Goal: Task Accomplishment & Management: Use online tool/utility

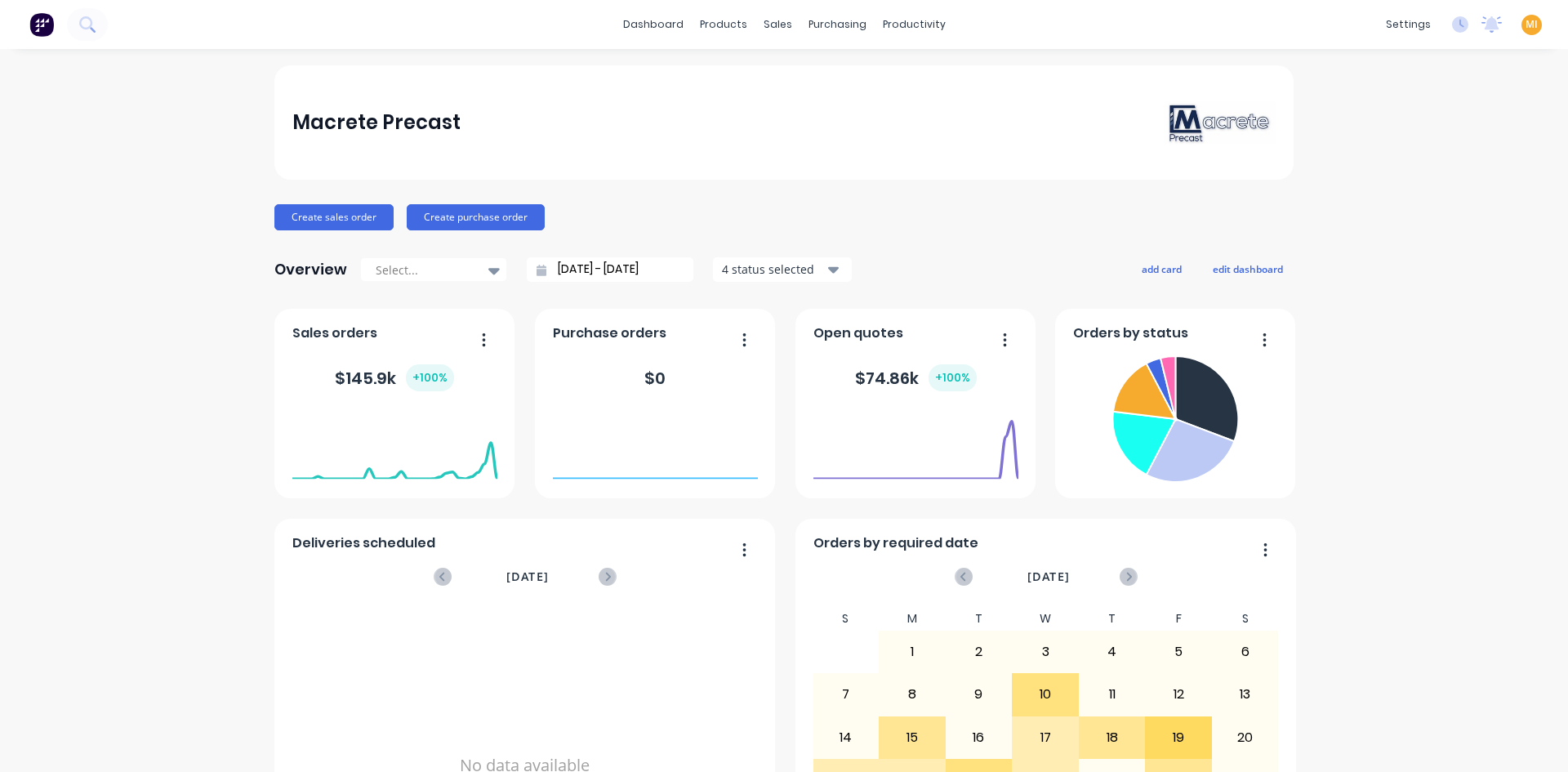
click at [1525, 24] on span "MI" at bounding box center [1531, 24] width 12 height 14
click at [1424, 194] on button "Sign out" at bounding box center [1429, 205] width 216 height 33
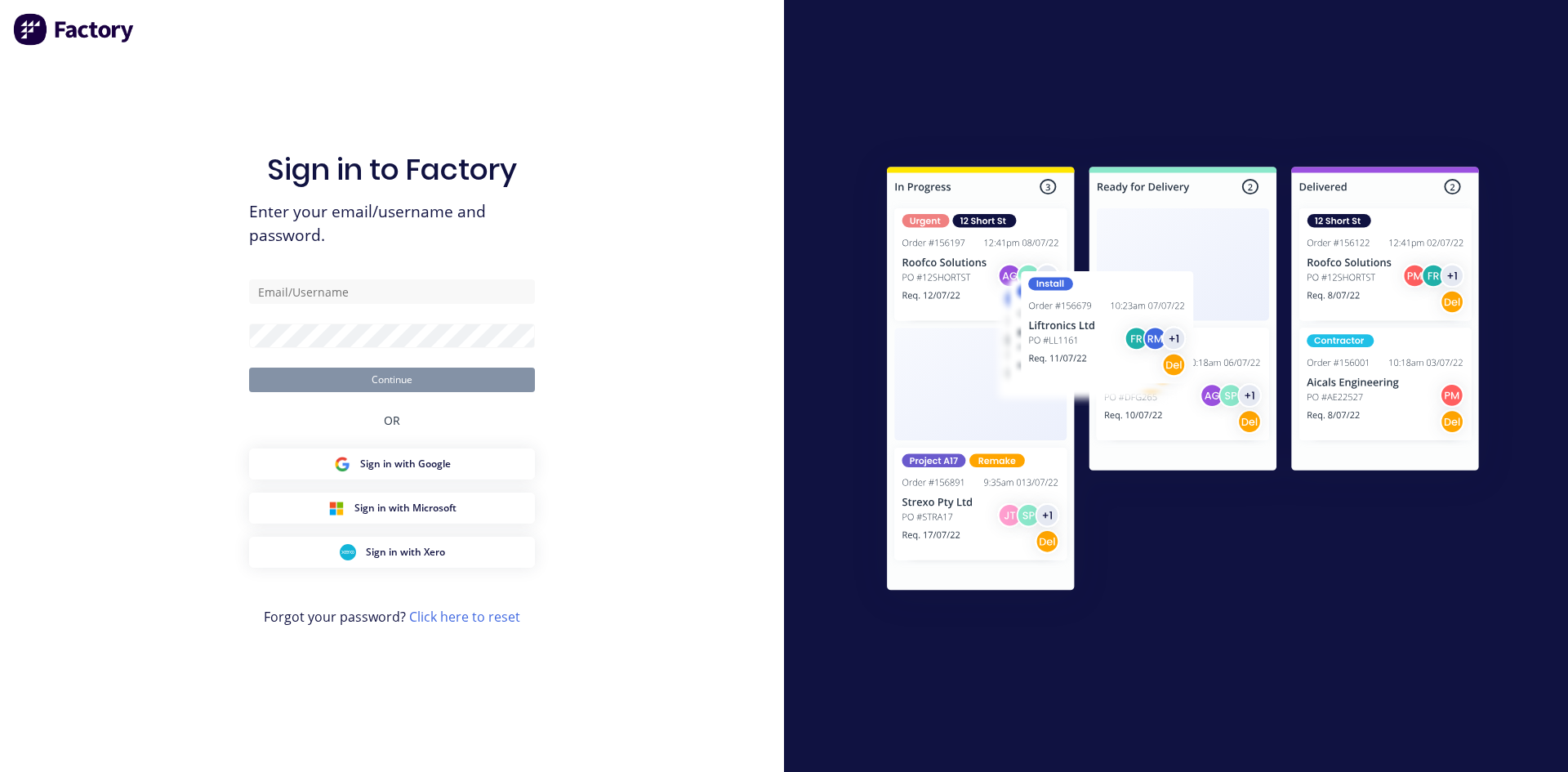
click at [452, 279] on div "Sign in to Factory Enter your email/username and password. Continue OR Sign in …" at bounding box center [392, 402] width 286 height 713
click at [452, 293] on input "text" at bounding box center [392, 291] width 286 height 24
click at [0, 771] on com-1password-button at bounding box center [0, 772] width 0 height 0
type input "team+maricardemo@factory.app"
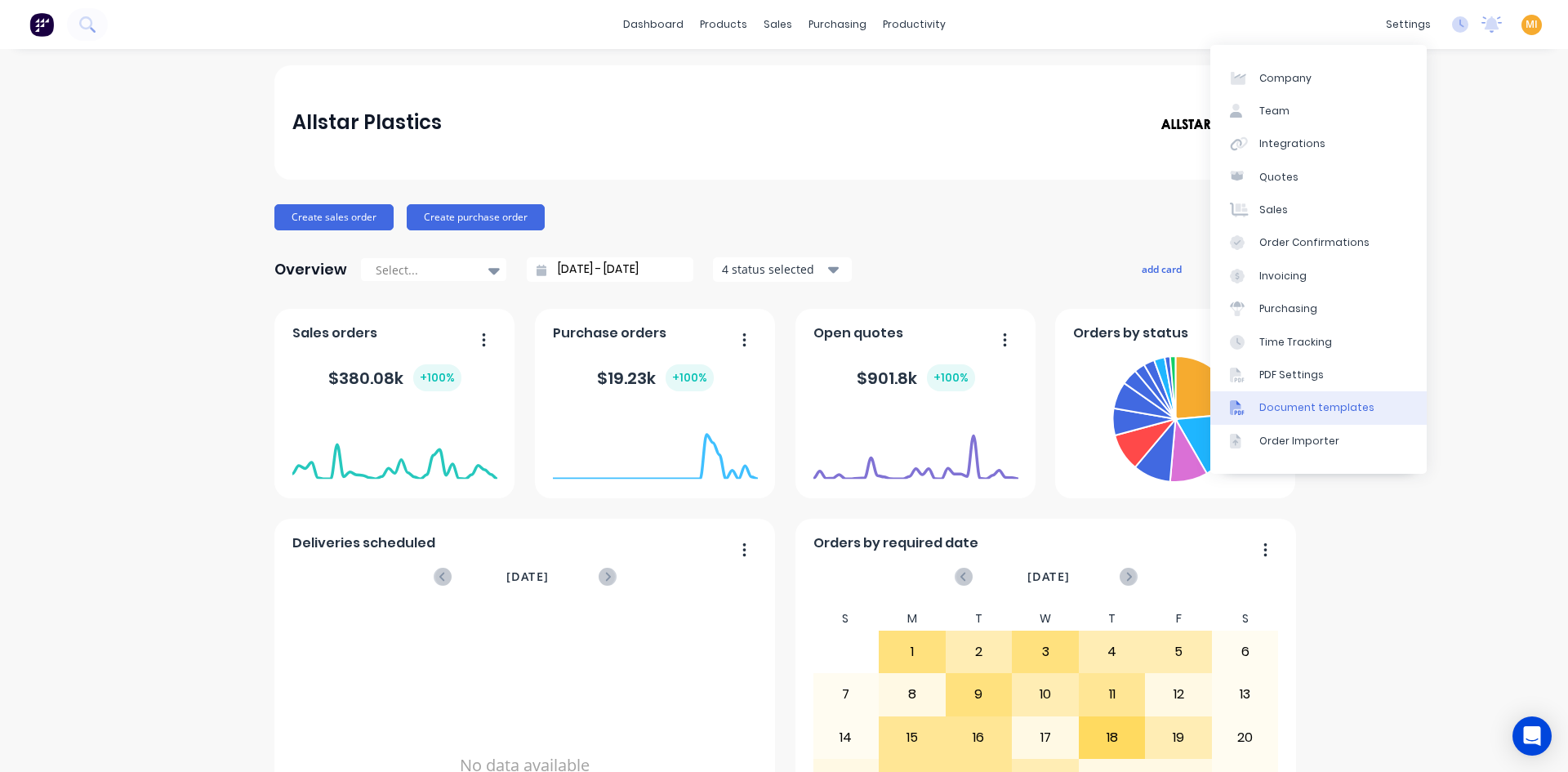
click at [1293, 416] on link "Document templates" at bounding box center [1318, 407] width 216 height 33
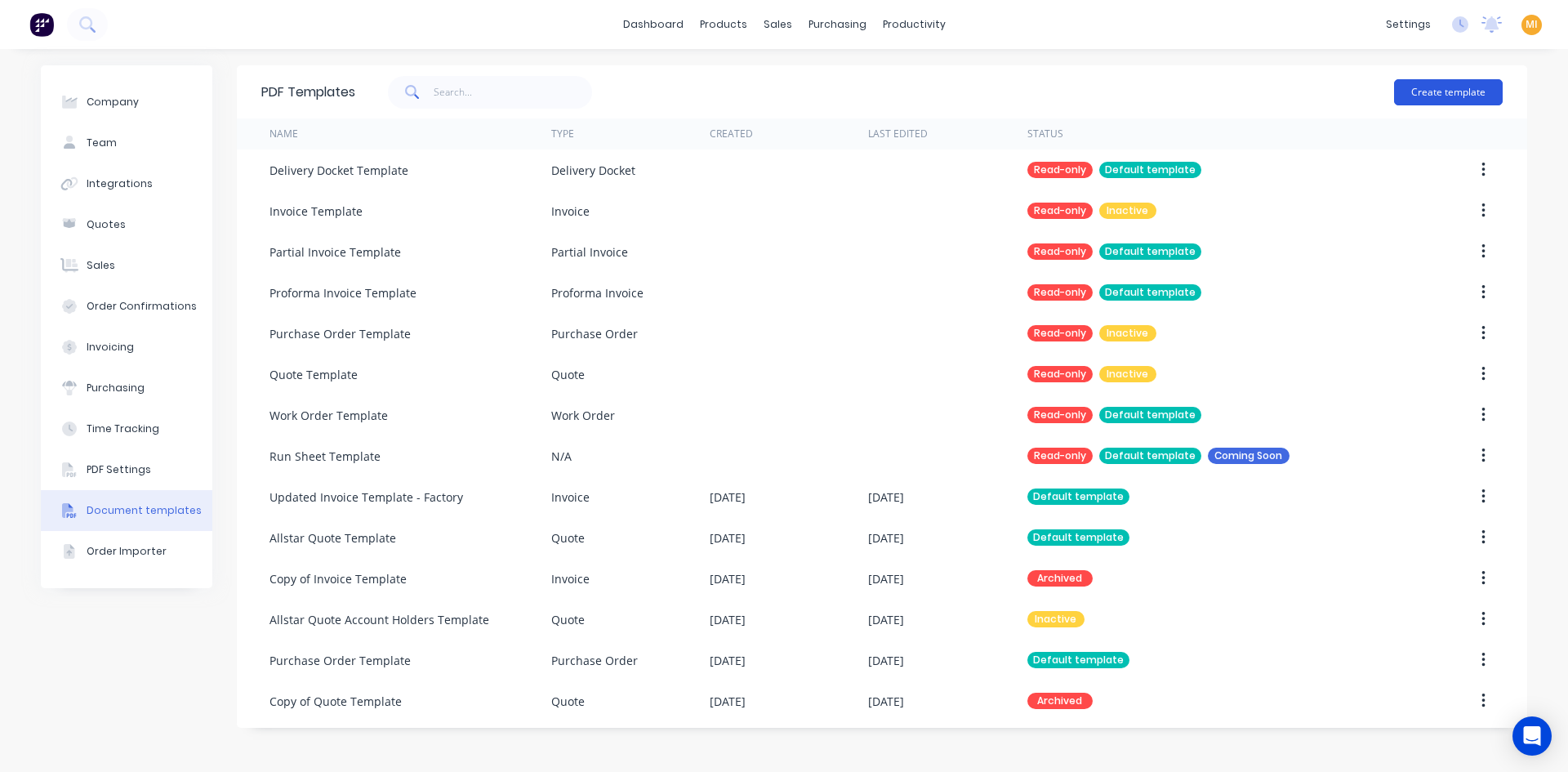
click at [1468, 84] on button "Create template" at bounding box center [1449, 92] width 109 height 26
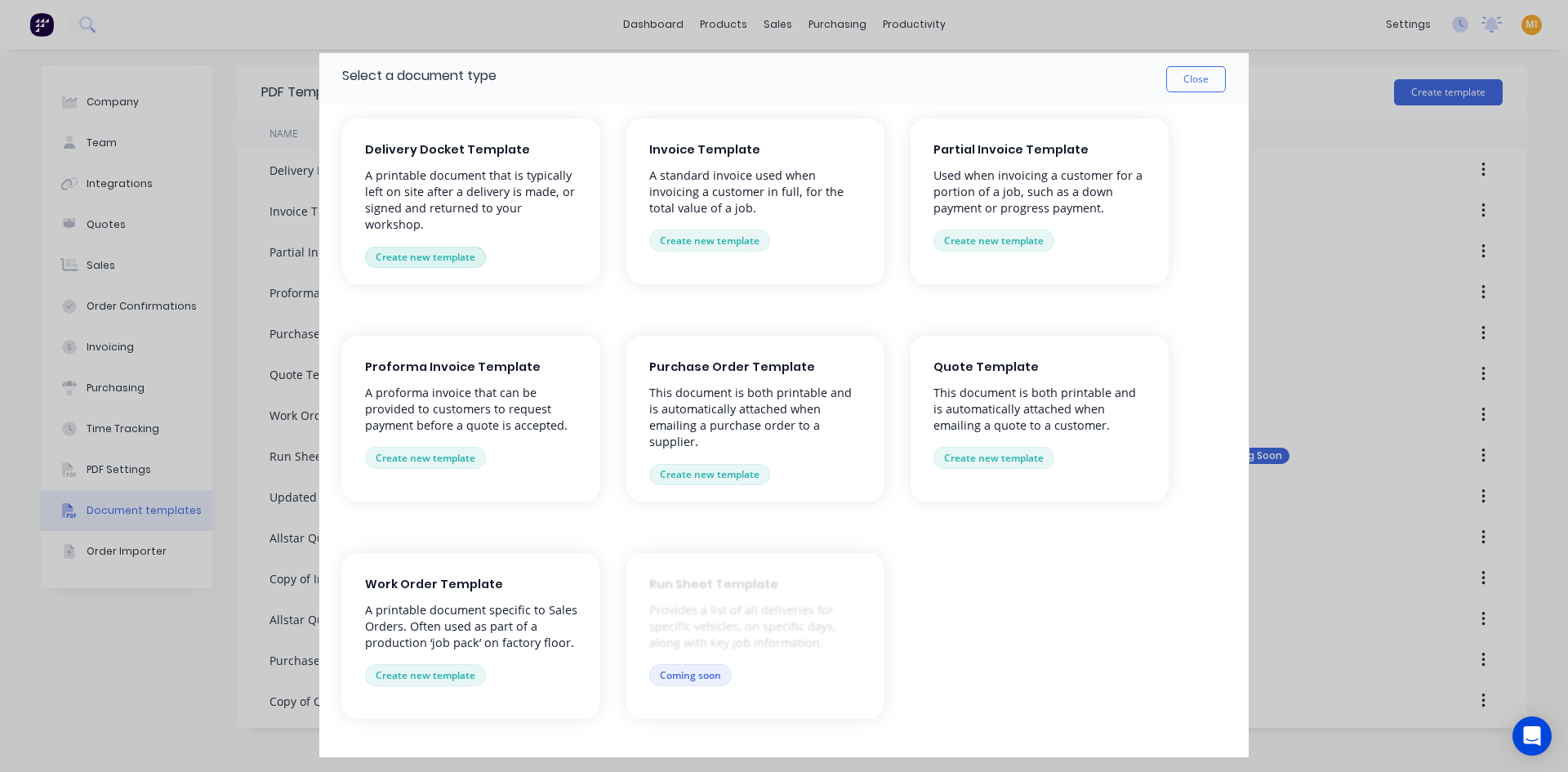
click at [429, 251] on button "Create new template" at bounding box center [426, 258] width 121 height 21
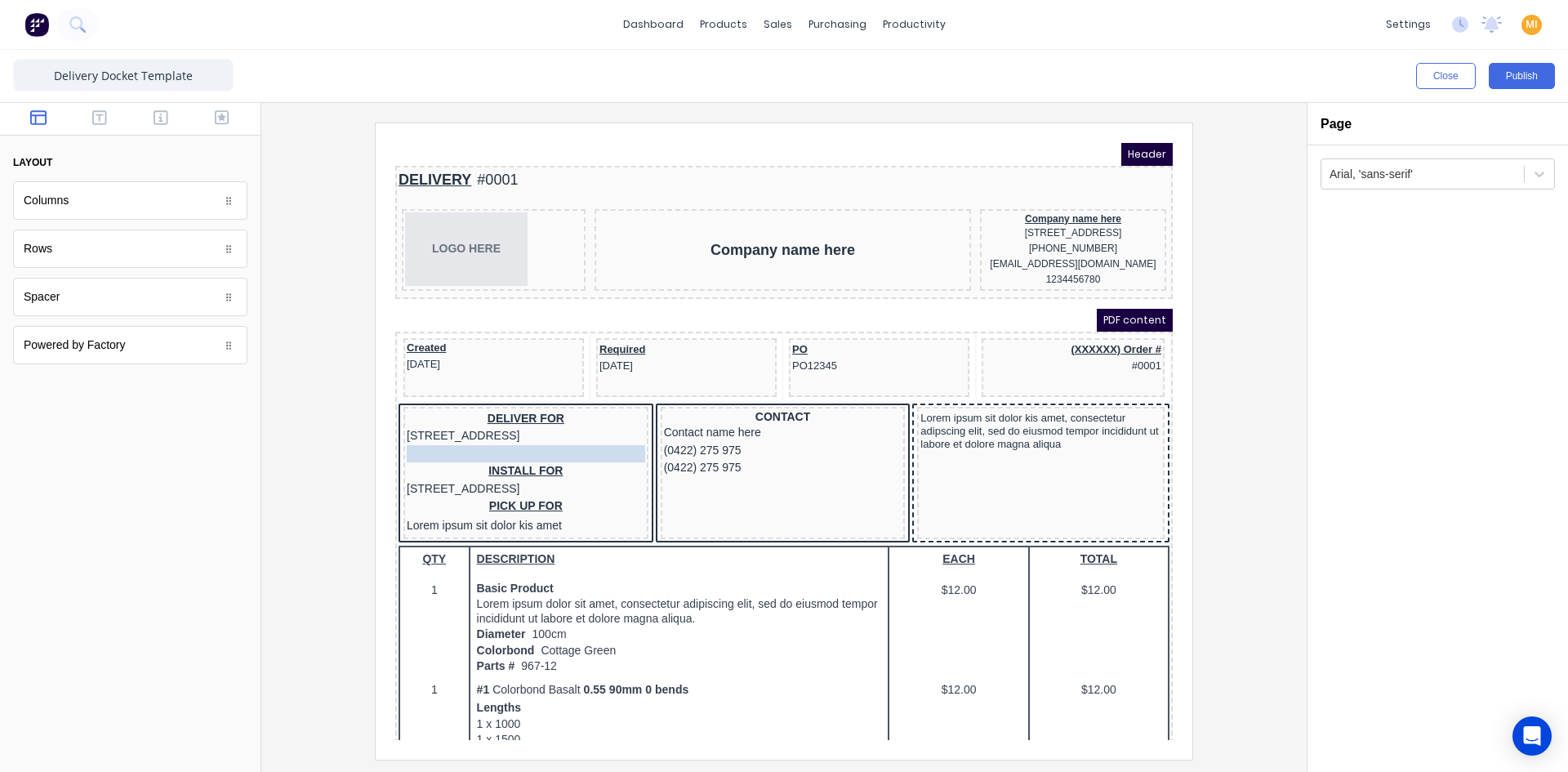
drag, startPoint x: 458, startPoint y: 551, endPoint x: 465, endPoint y: 444, distance: 107.2
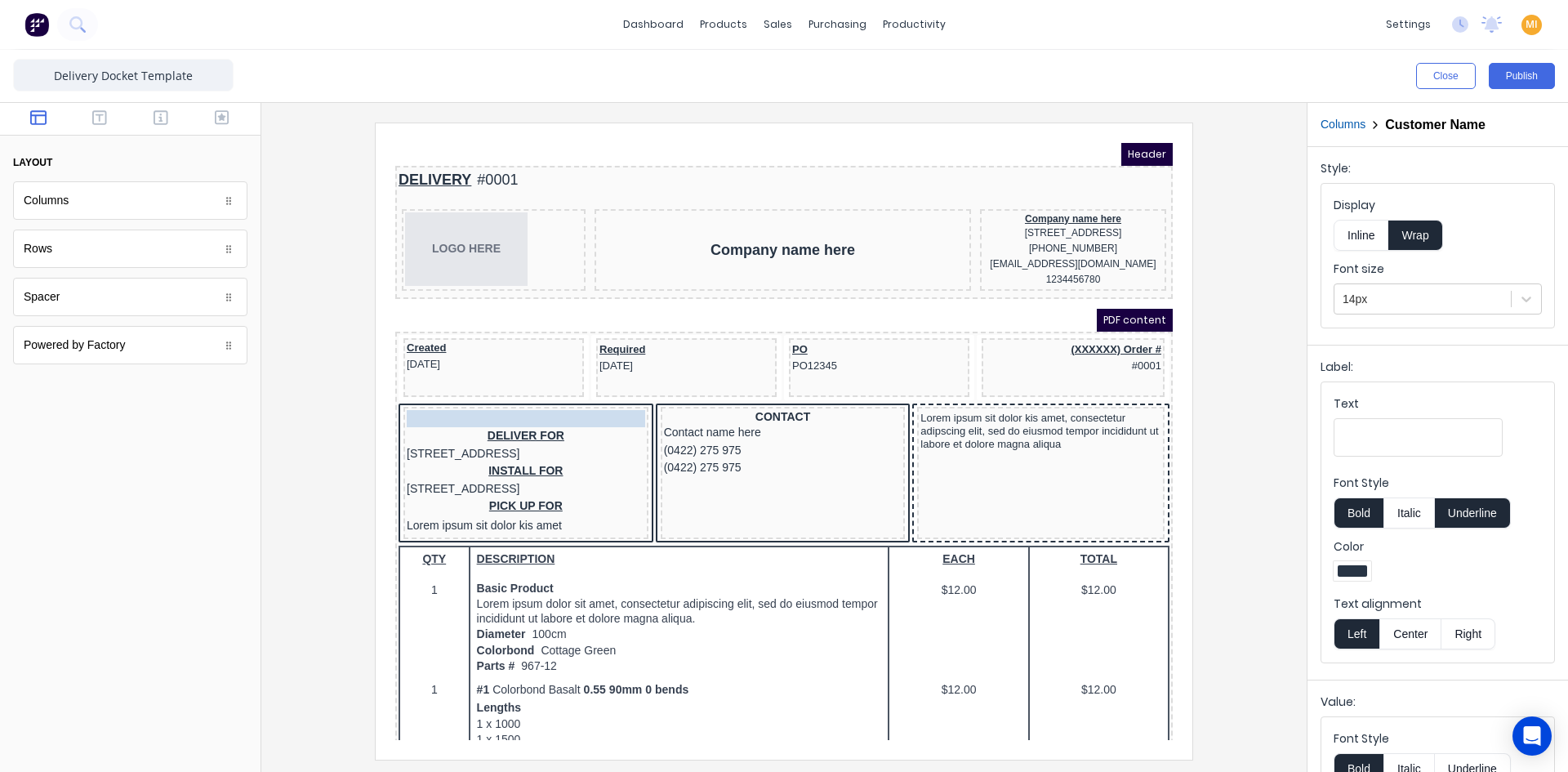
drag, startPoint x: 468, startPoint y: 456, endPoint x: 468, endPoint y: 416, distance: 40.0
click at [468, 416] on body "Header DELIVERY #0001 LOGO HERE Company name here Company name here 234 Beach R…" at bounding box center [764, 422] width 778 height 597
click at [1414, 639] on button "Center" at bounding box center [1410, 634] width 62 height 31
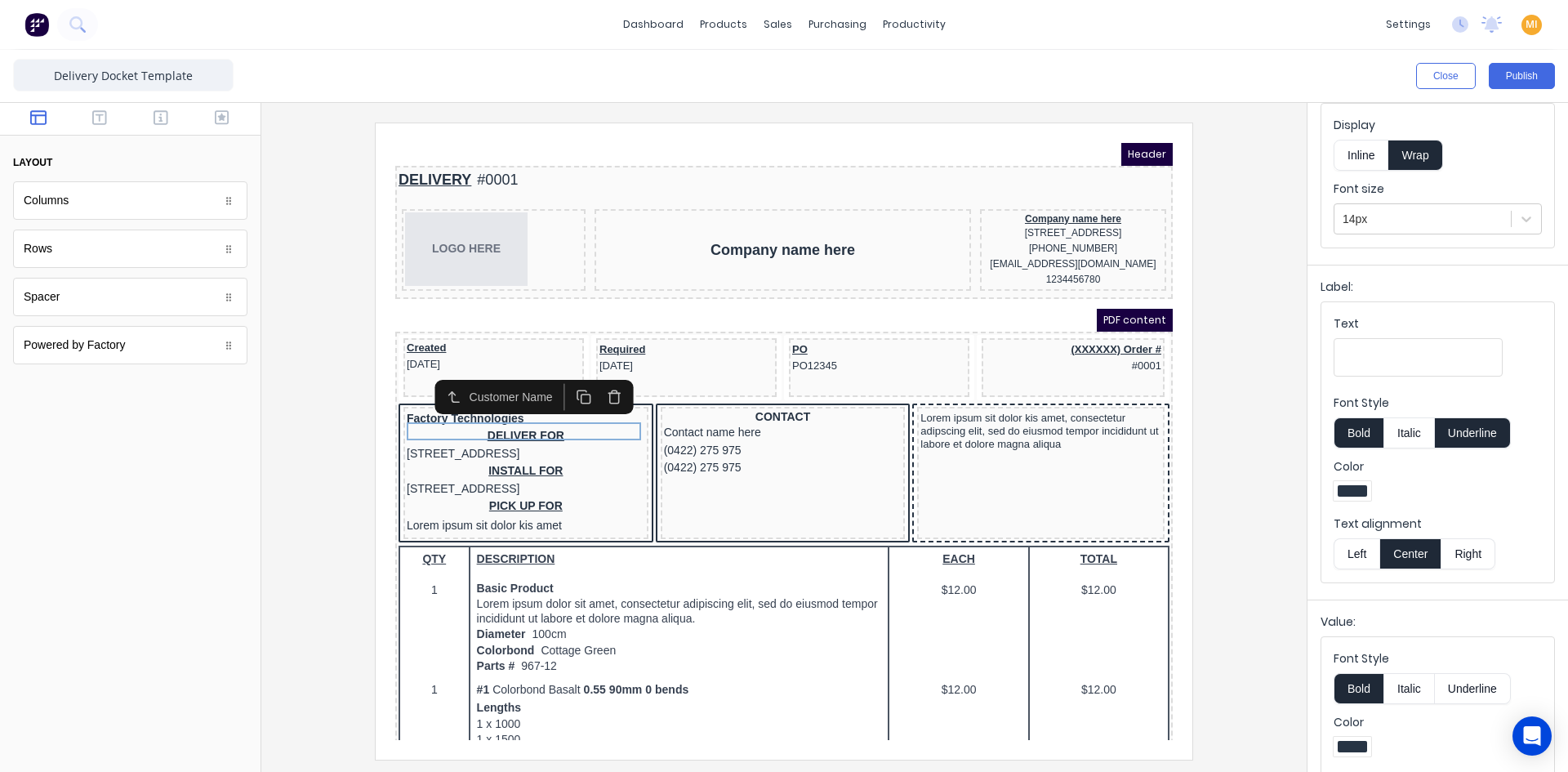
scroll to position [159, 0]
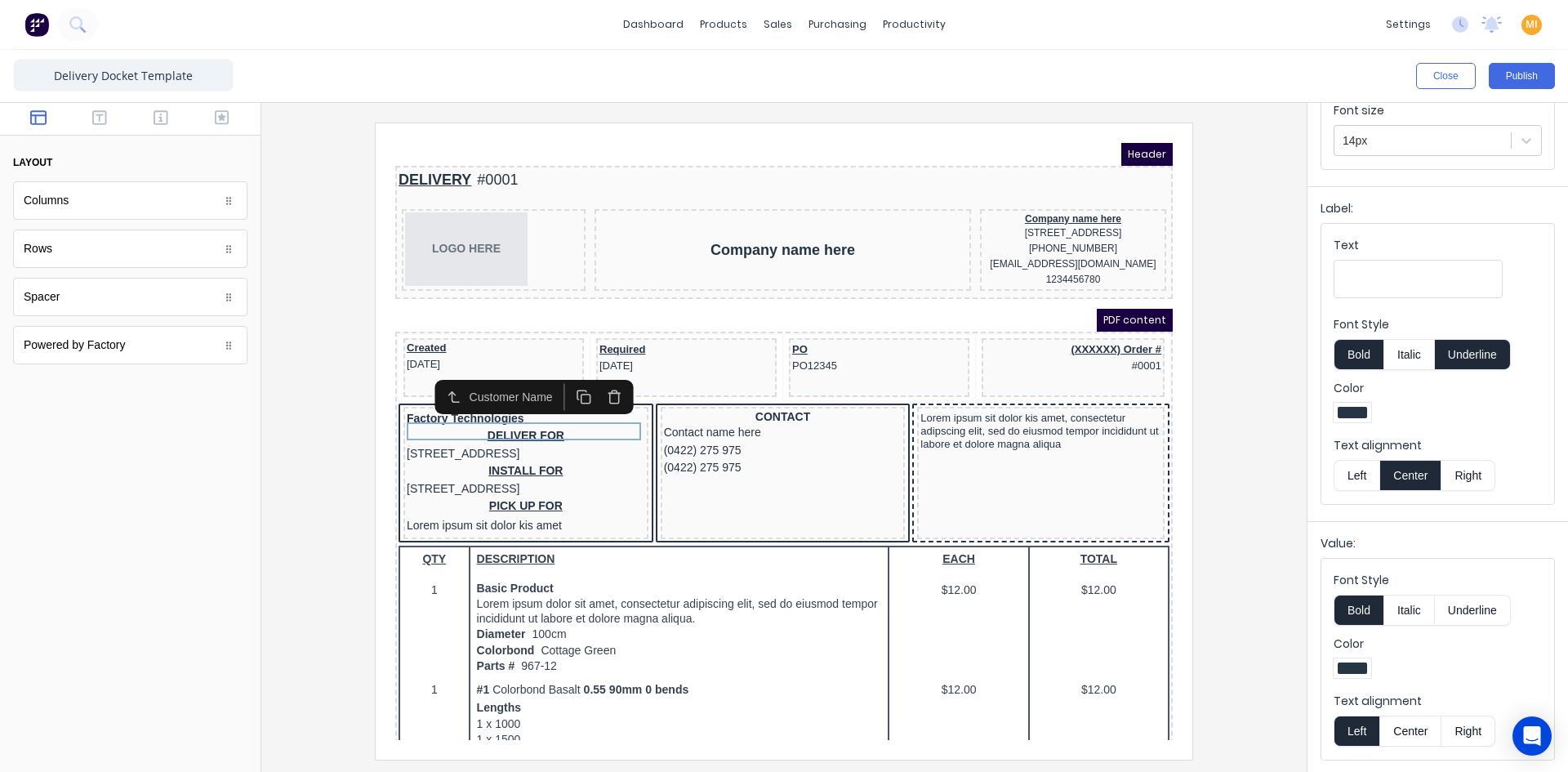
click at [1414, 727] on button "Center" at bounding box center [1410, 731] width 62 height 31
click at [1528, 73] on button "Publish" at bounding box center [1522, 76] width 66 height 26
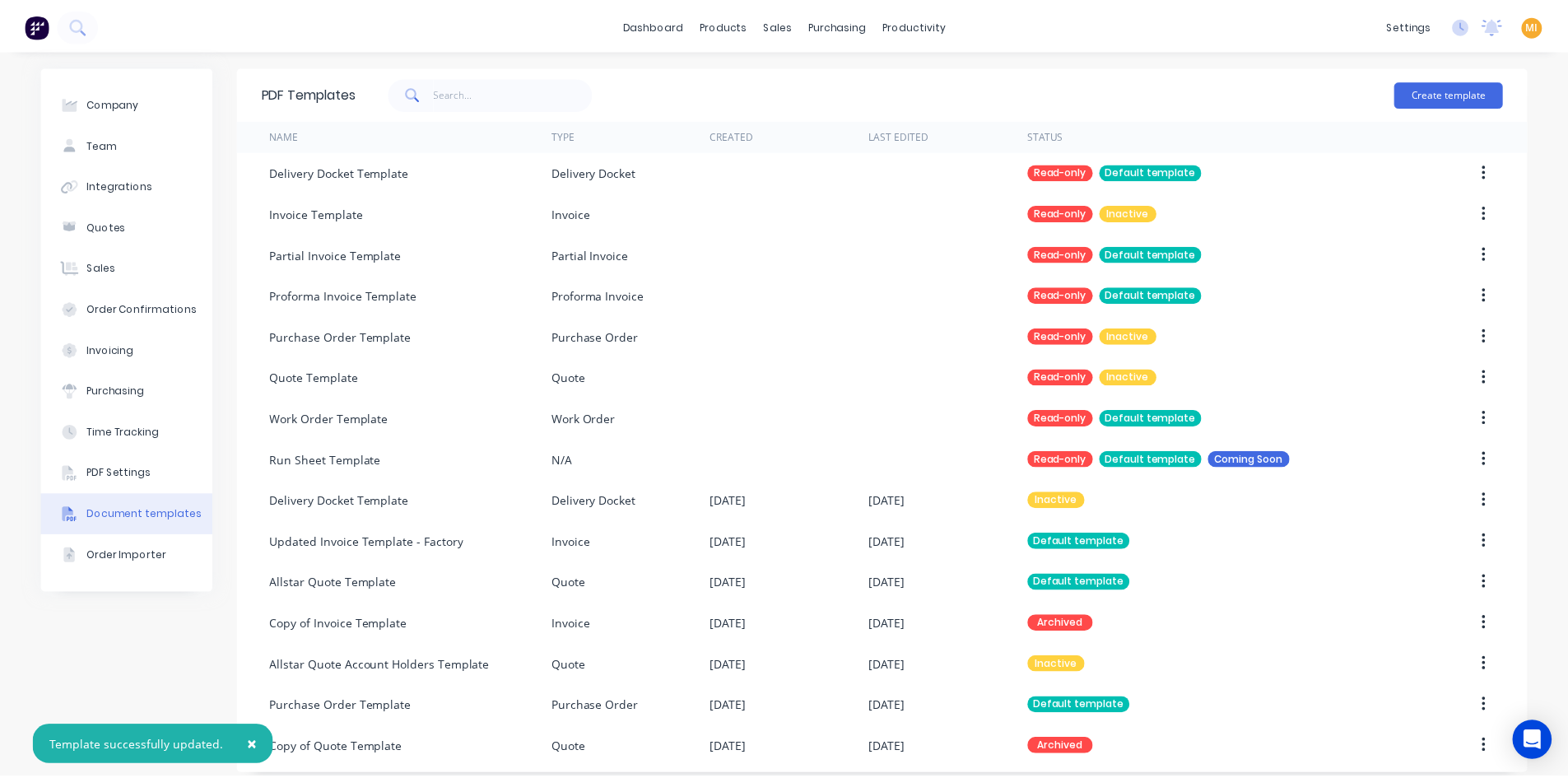
scroll to position [13, 0]
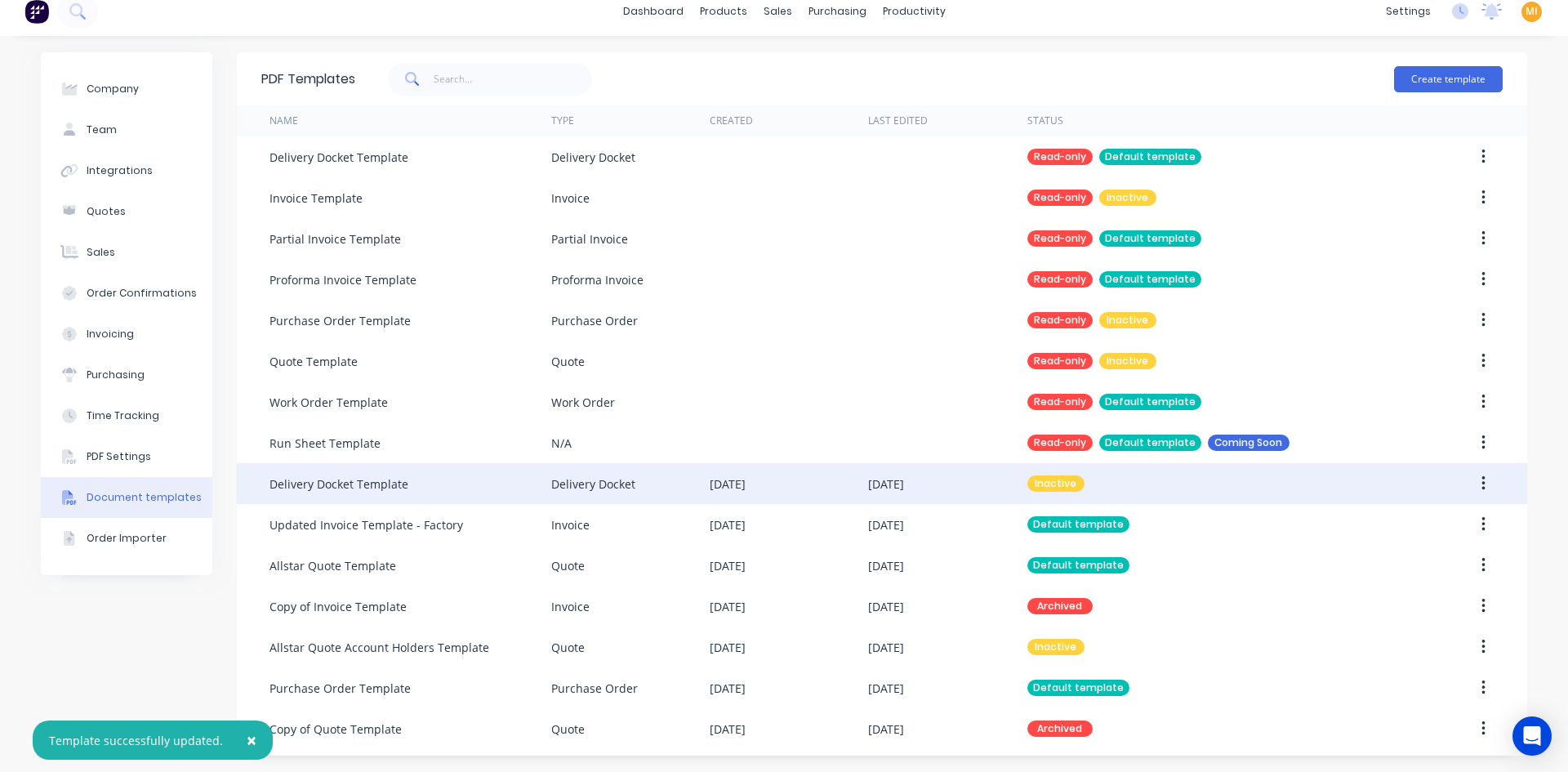
click at [1481, 485] on button "button" at bounding box center [1482, 483] width 38 height 29
click at [1395, 546] on button "Make default" at bounding box center [1425, 559] width 155 height 33
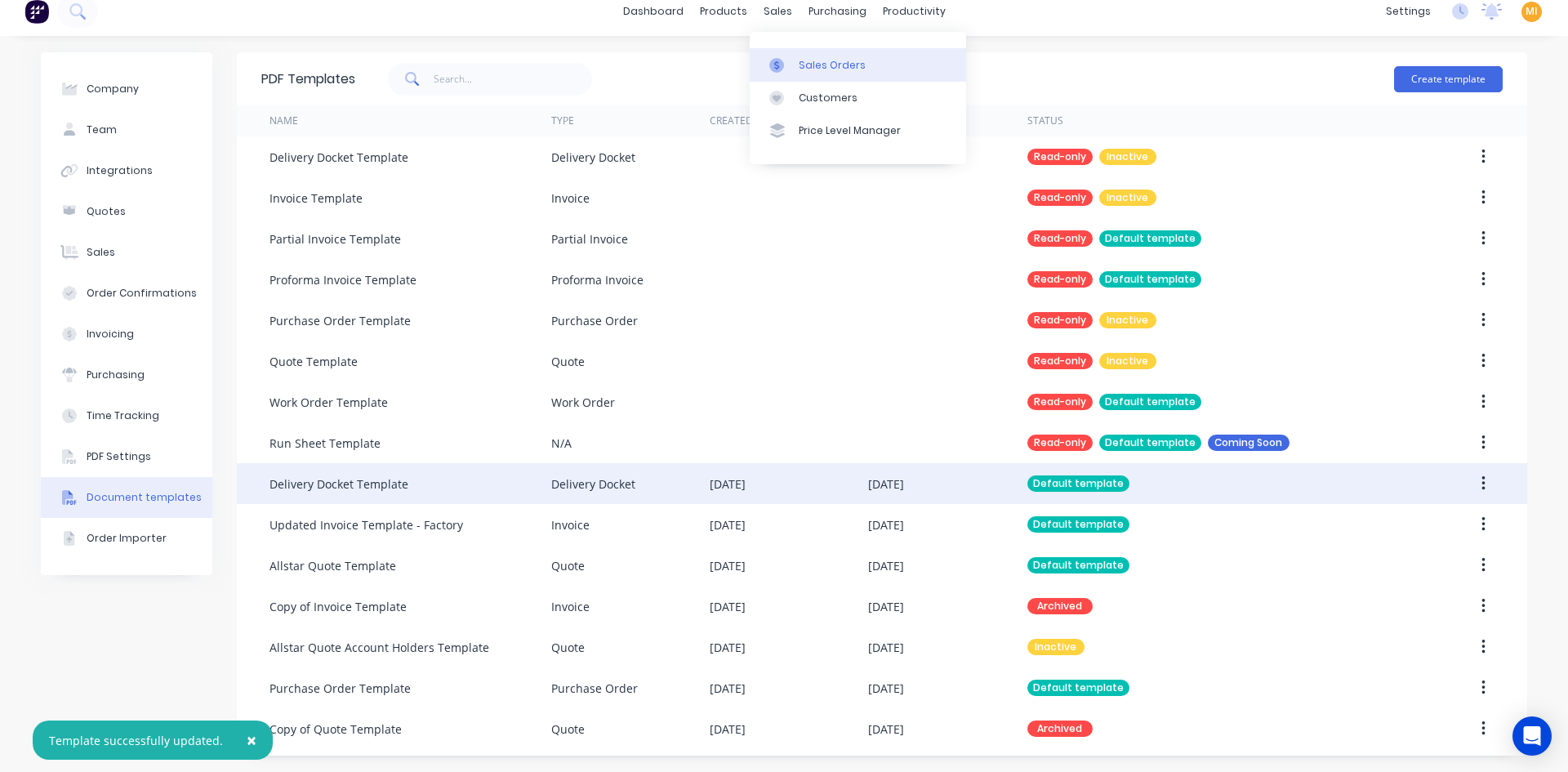
click at [815, 70] on div "Sales Orders" at bounding box center [831, 65] width 67 height 14
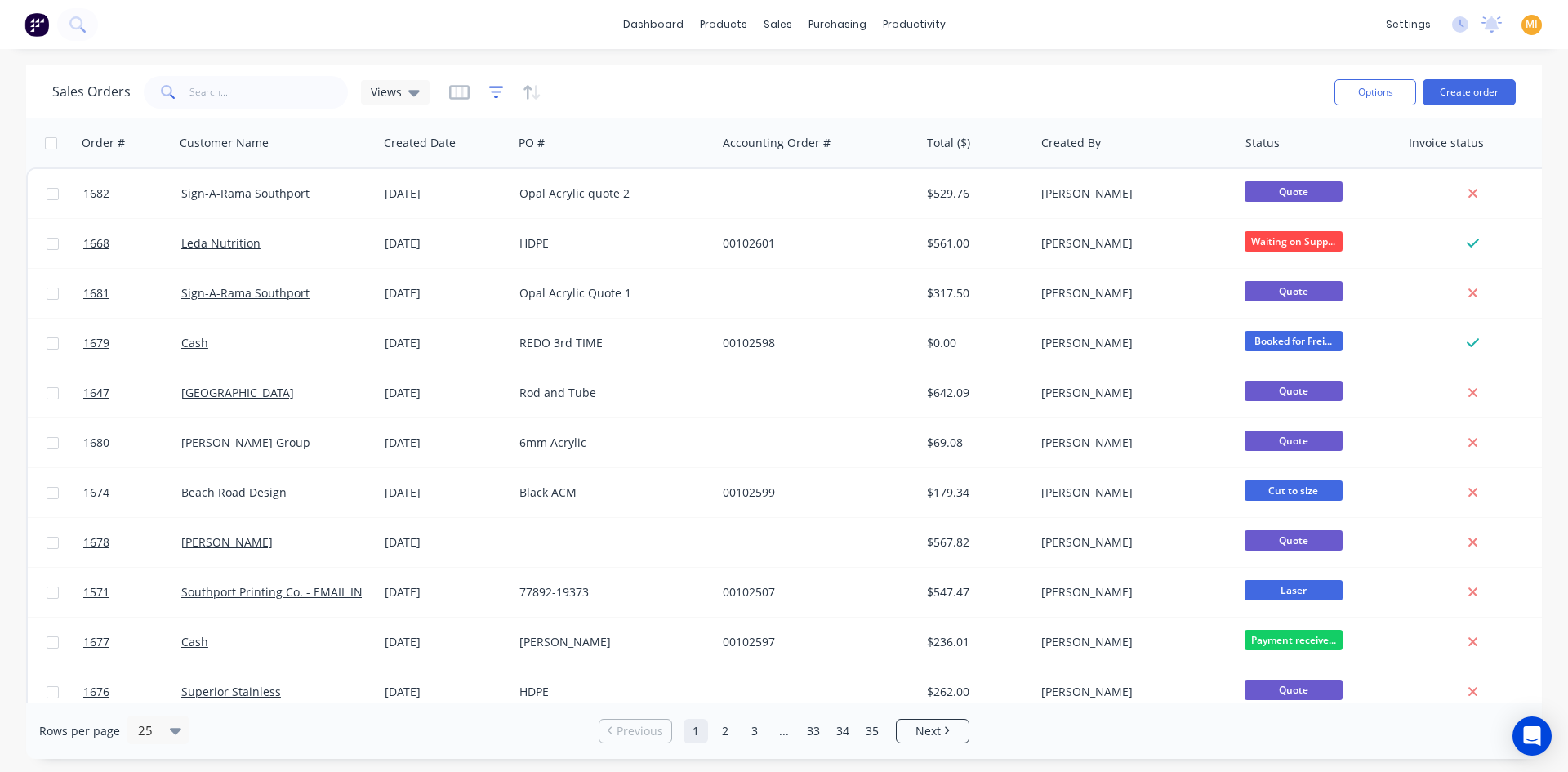
click at [497, 94] on icon "button" at bounding box center [496, 92] width 14 height 16
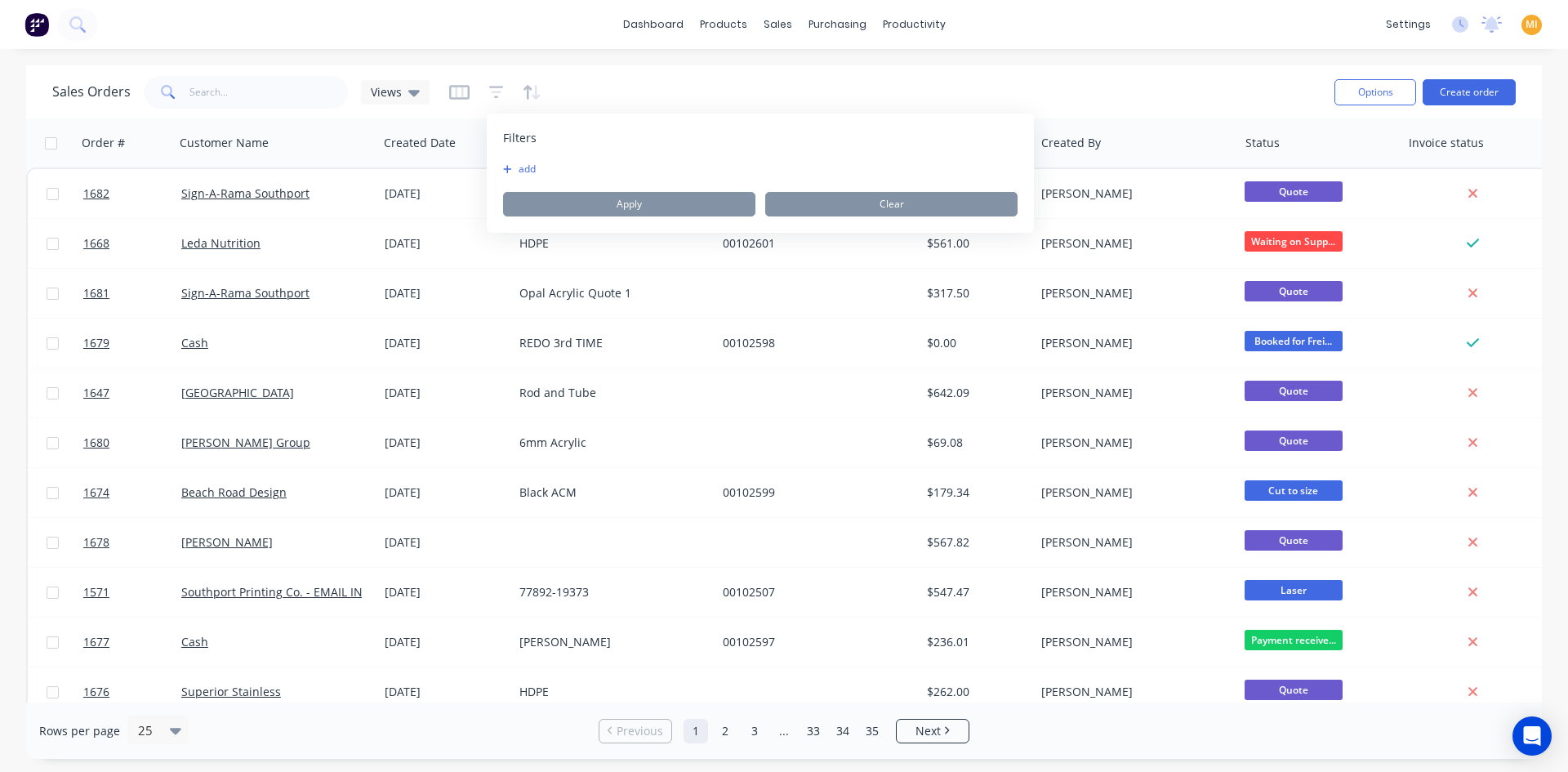
click at [541, 165] on button "add" at bounding box center [524, 168] width 41 height 13
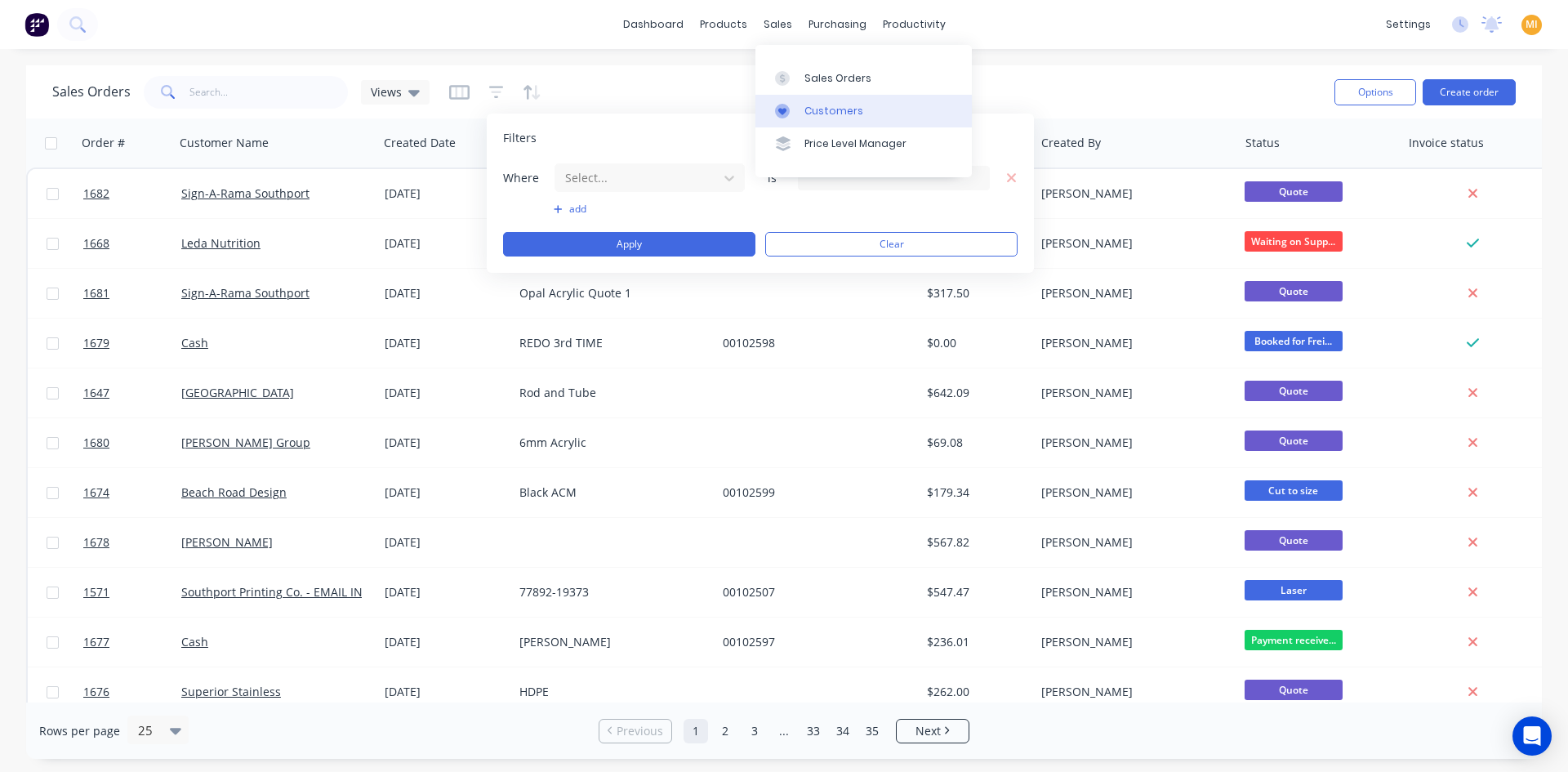
click at [796, 113] on div at bounding box center [787, 111] width 24 height 14
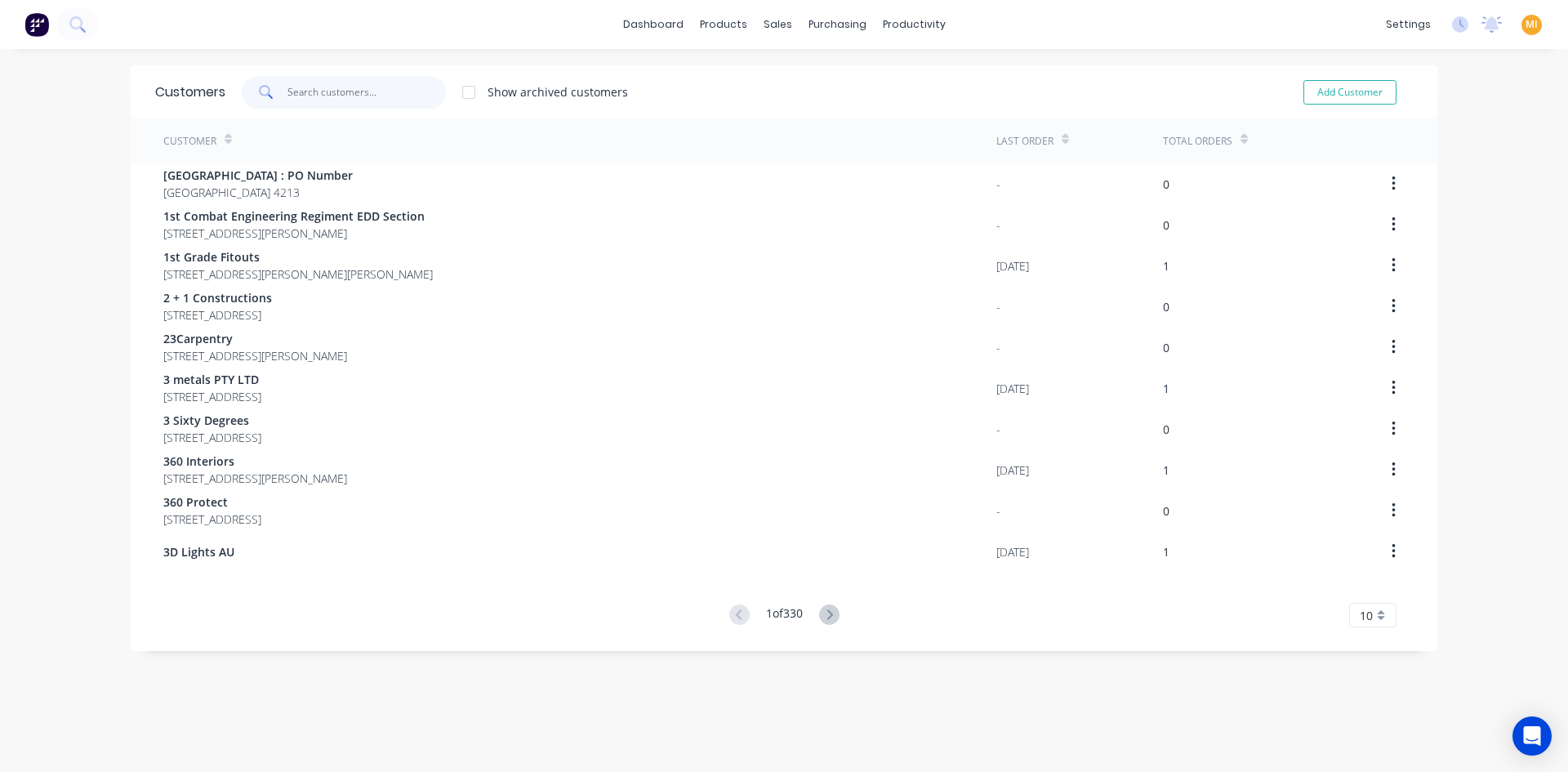
click at [364, 86] on input "text" at bounding box center [367, 92] width 159 height 33
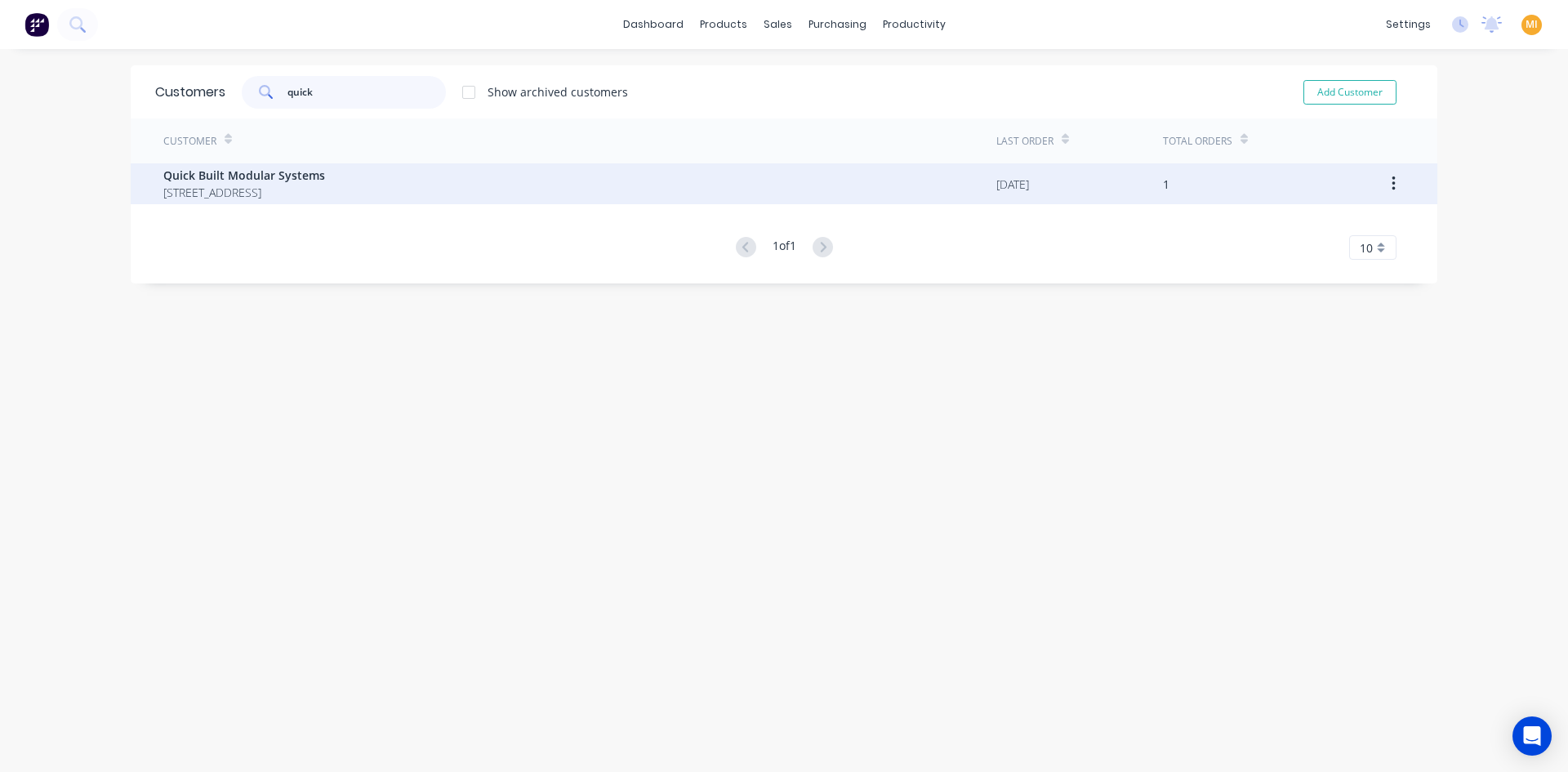
type input "quick"
click at [271, 175] on span "Quick Built Modular Systems" at bounding box center [243, 175] width 161 height 17
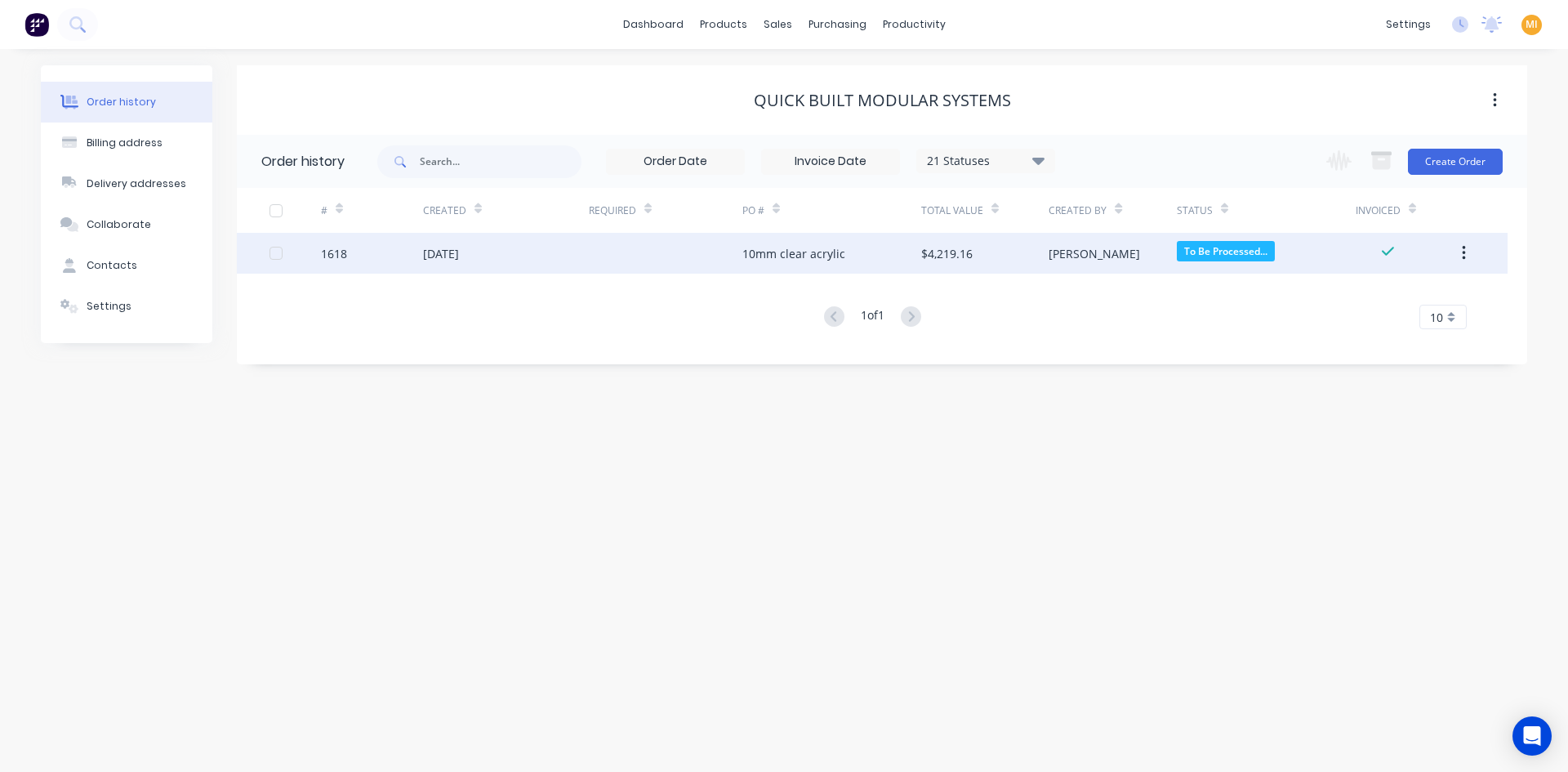
click at [459, 258] on div "23 Sep 2025" at bounding box center [441, 253] width 36 height 17
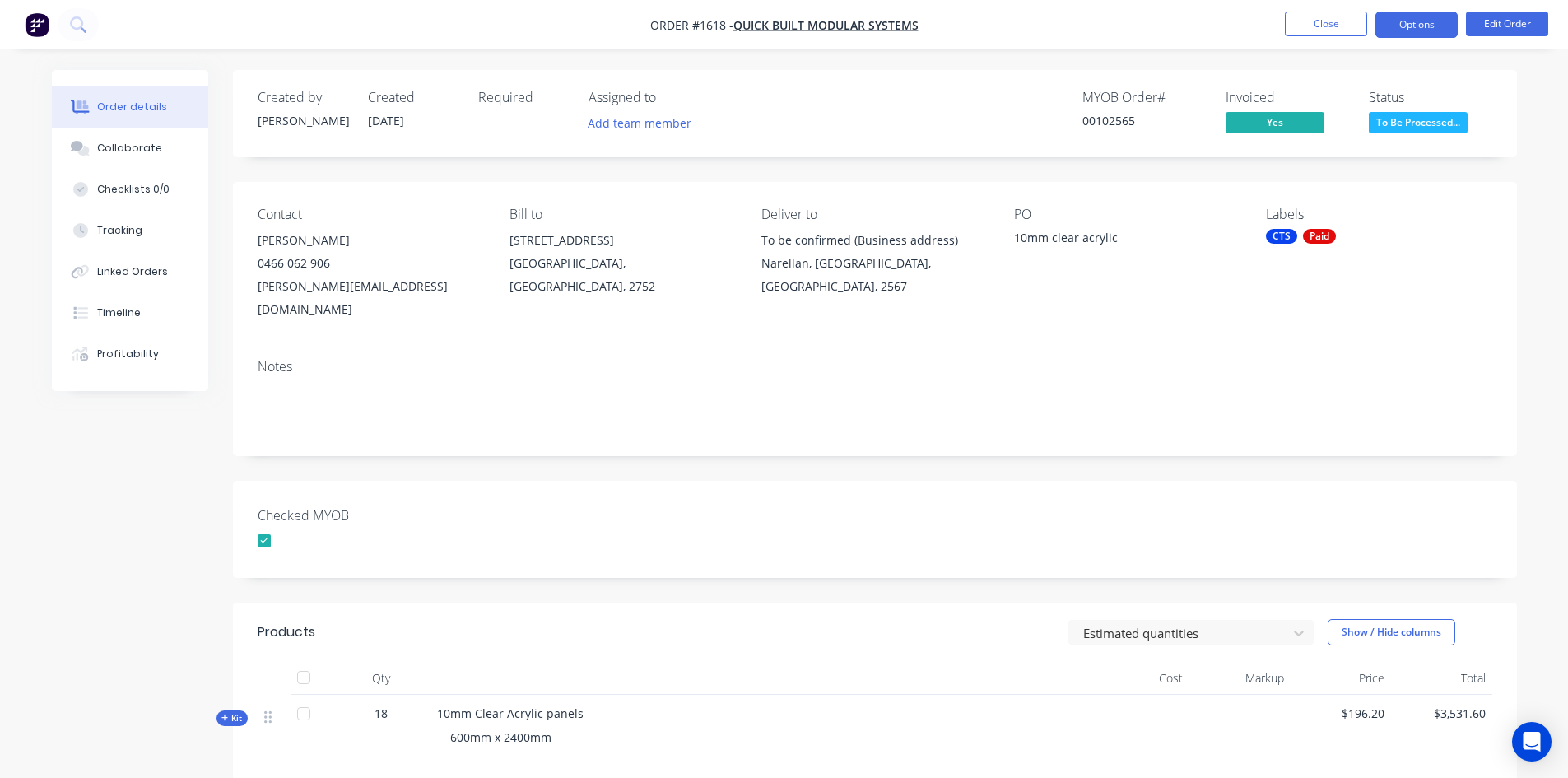
click at [1418, 19] on button "Options" at bounding box center [1417, 24] width 83 height 26
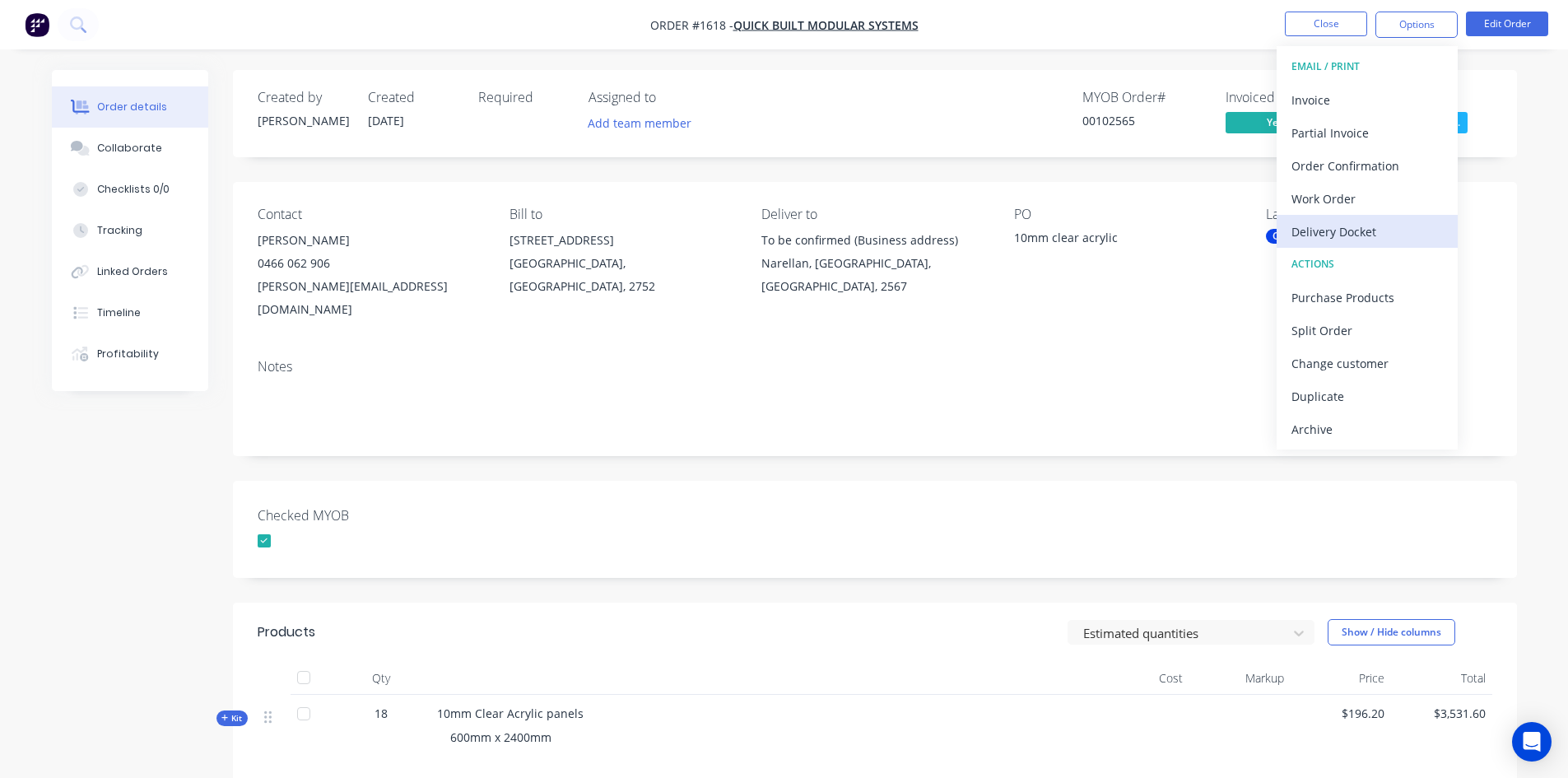
click at [1360, 231] on div "Delivery Docket" at bounding box center [1367, 232] width 152 height 24
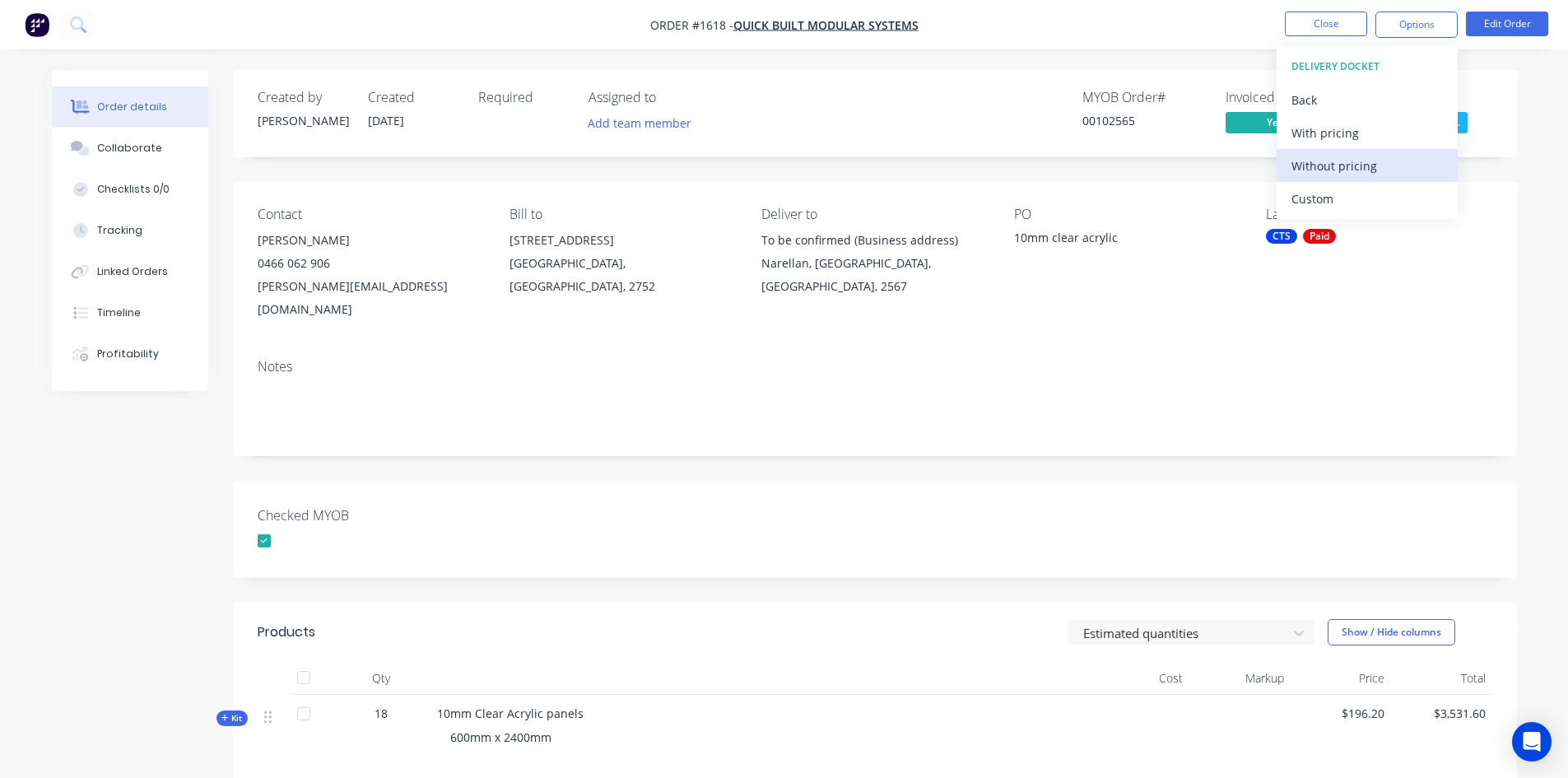
click at [1339, 166] on div "Without pricing" at bounding box center [1367, 165] width 152 height 24
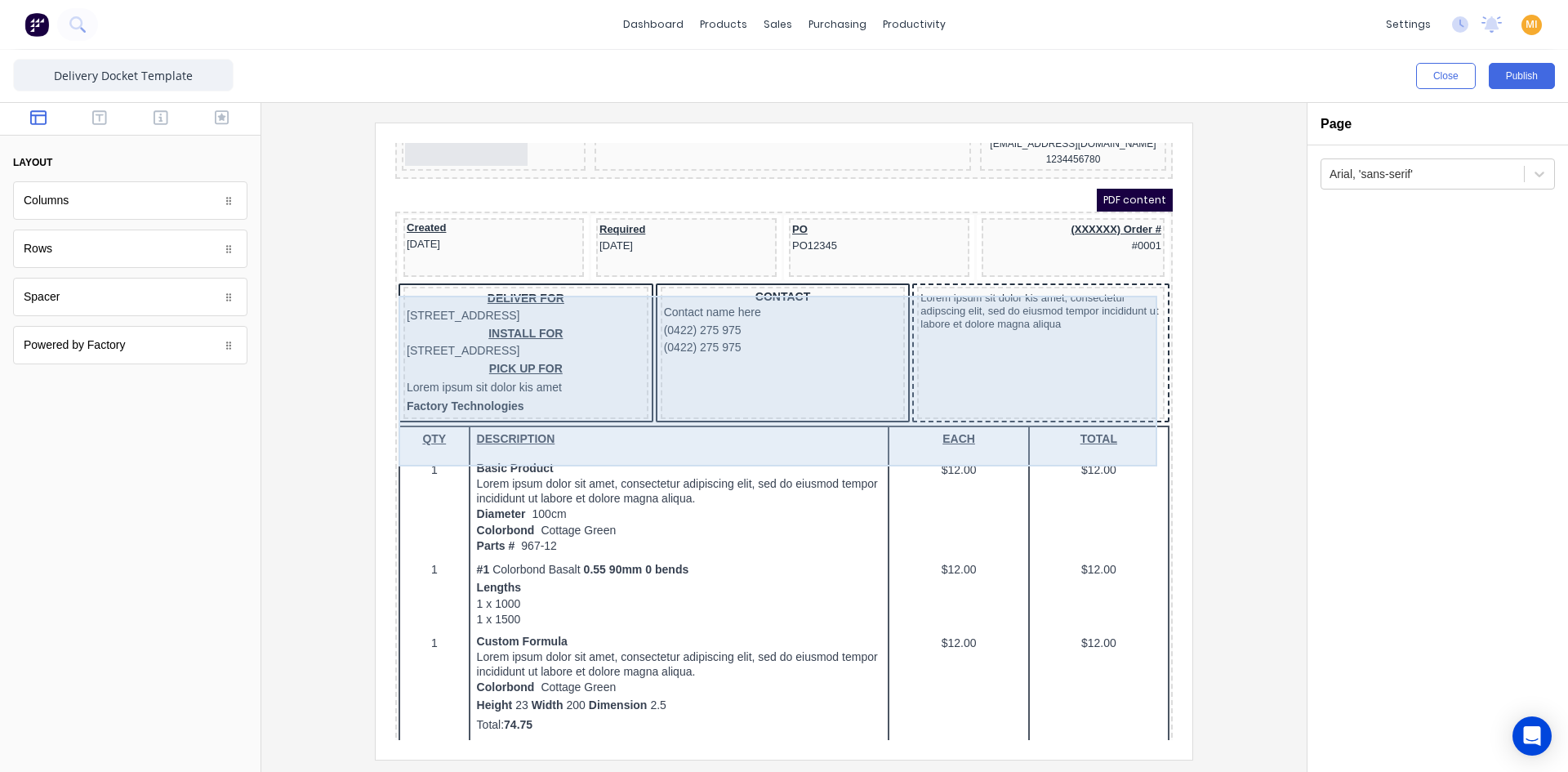
scroll to position [245, 0]
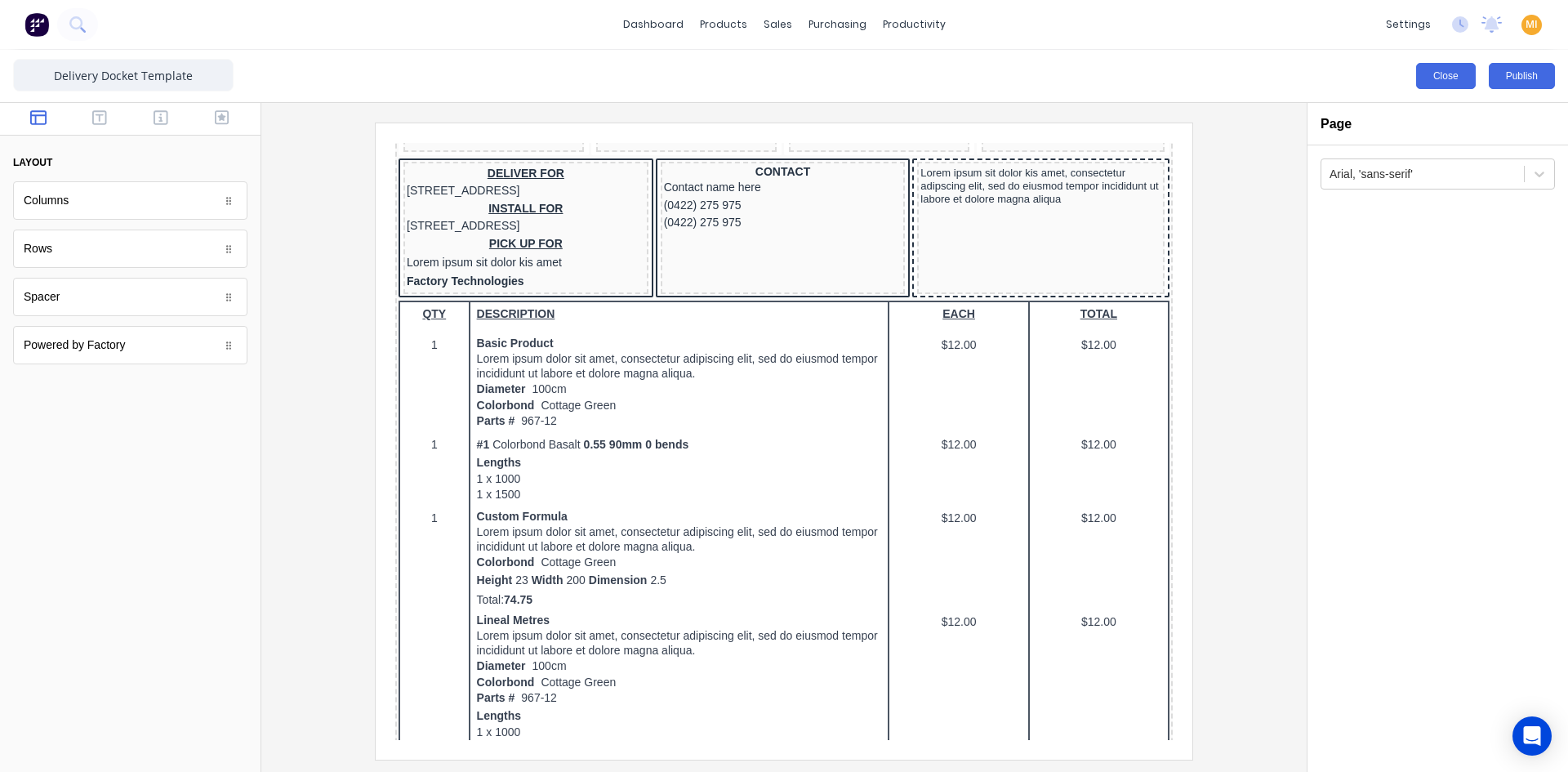
click at [1461, 77] on button "Close" at bounding box center [1445, 76] width 60 height 26
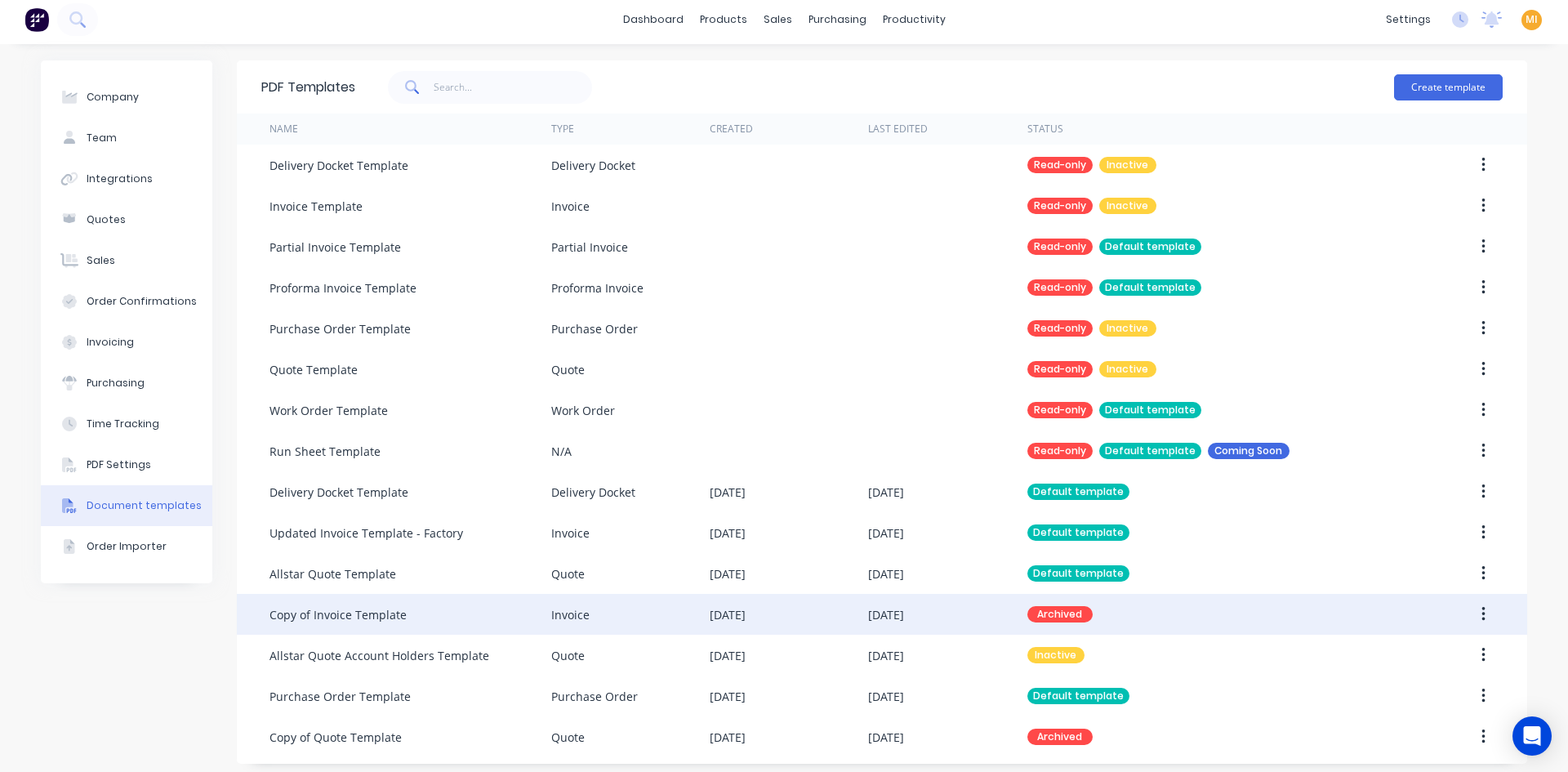
scroll to position [13, 0]
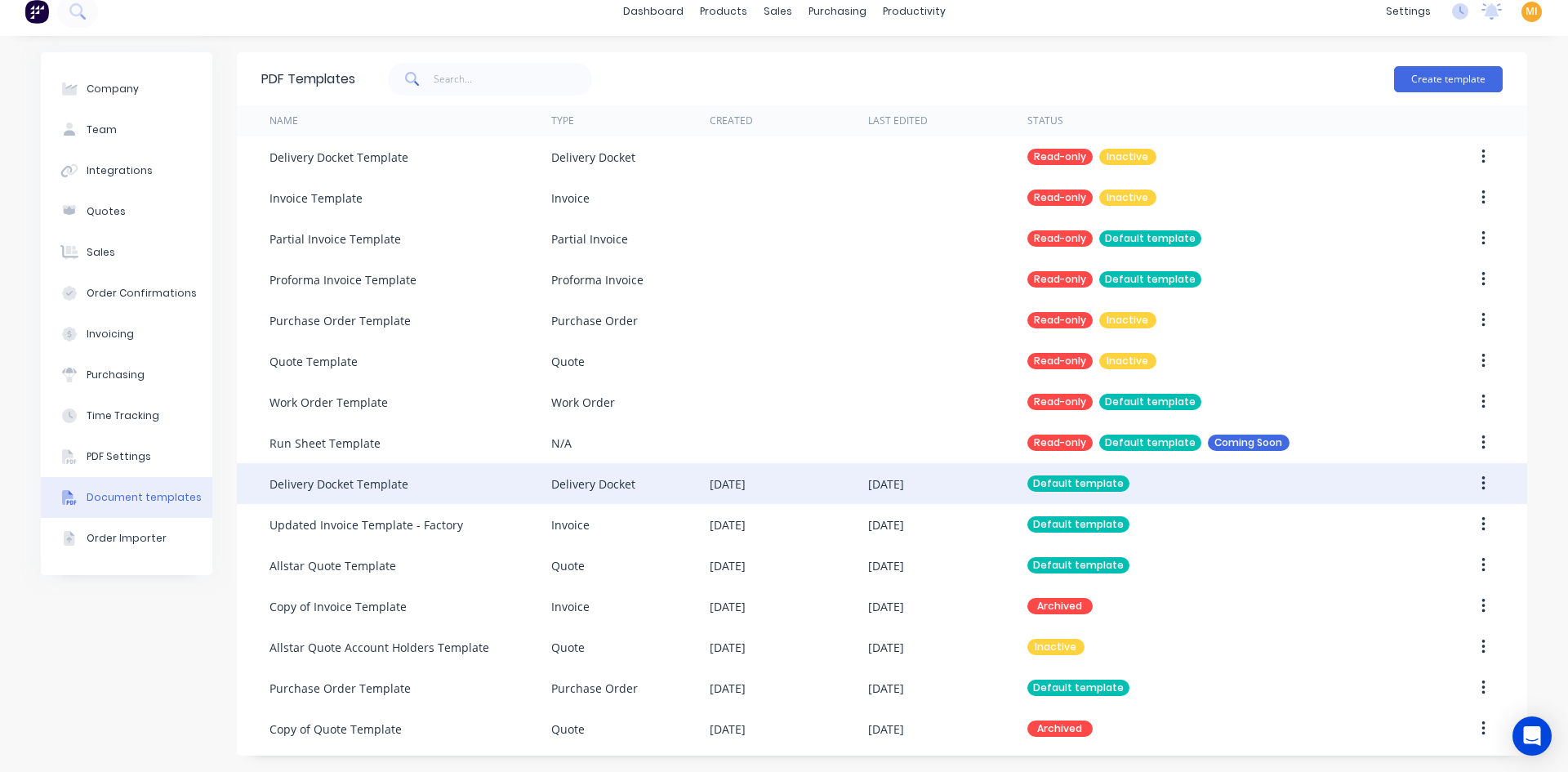
click at [674, 498] on div "Delivery Docket" at bounding box center [631, 484] width 159 height 41
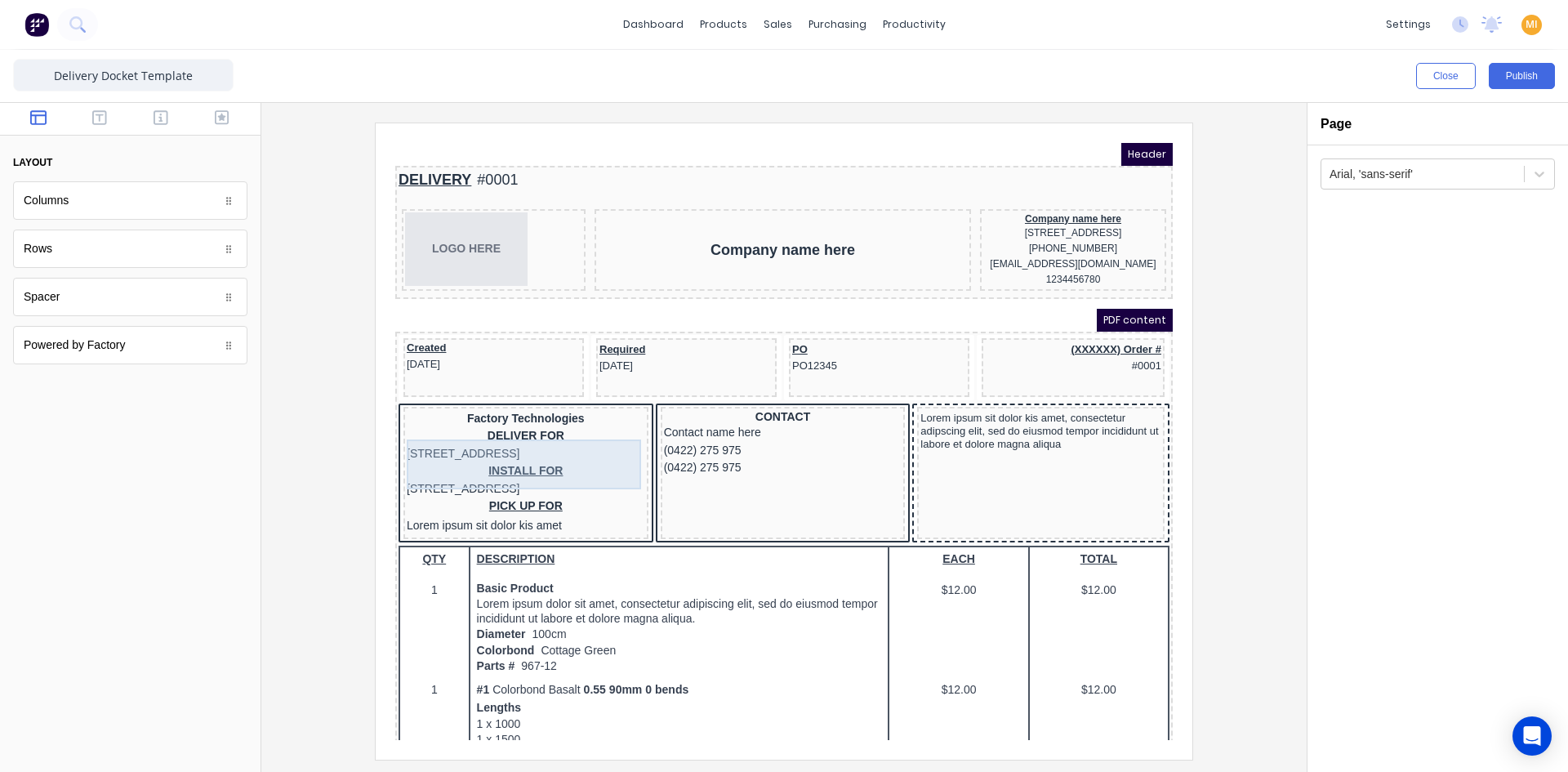
click at [511, 426] on div "DELIVER FOR [STREET_ADDRESS]" at bounding box center [506, 424] width 239 height 35
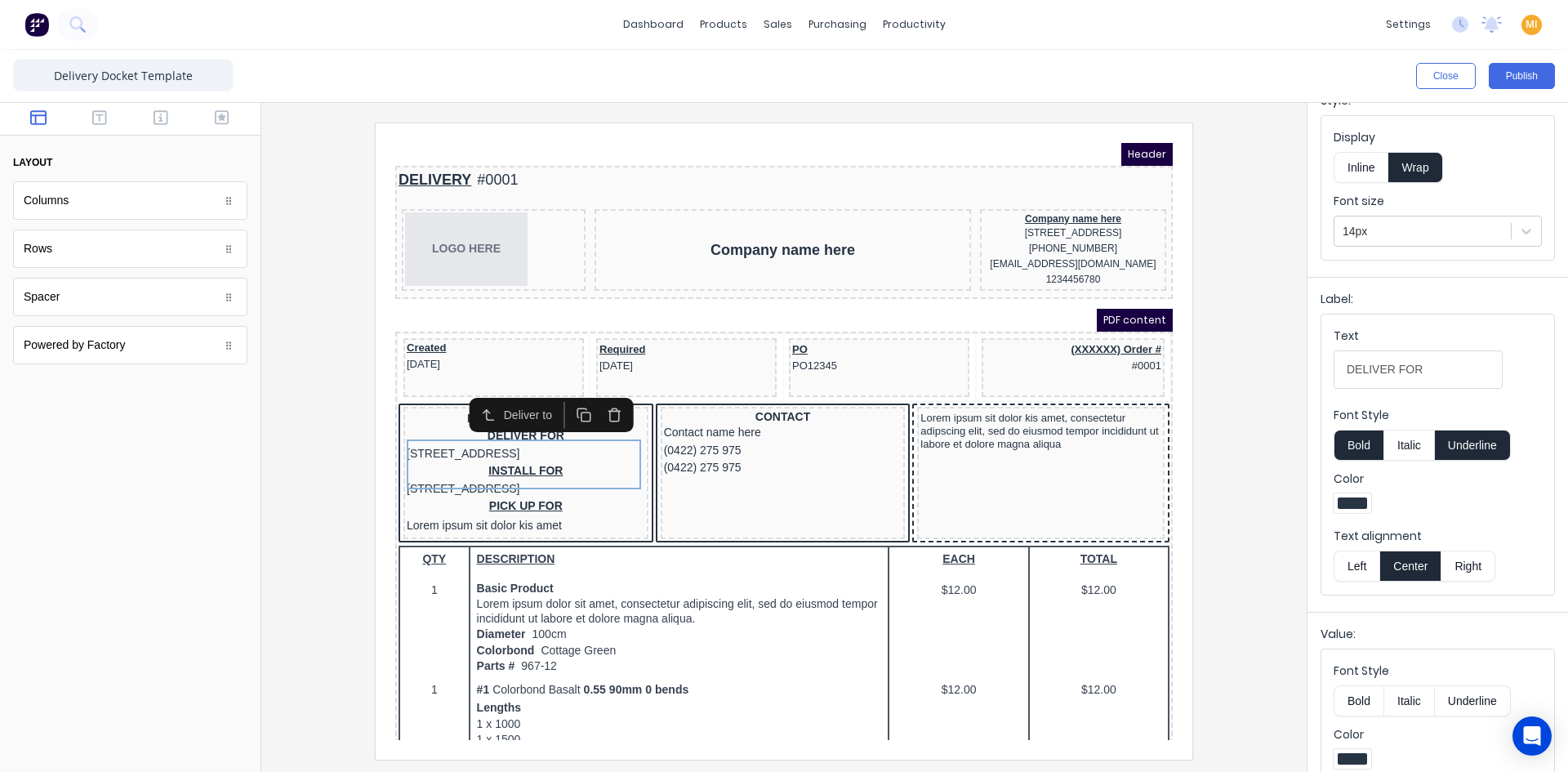
scroll to position [159, 0]
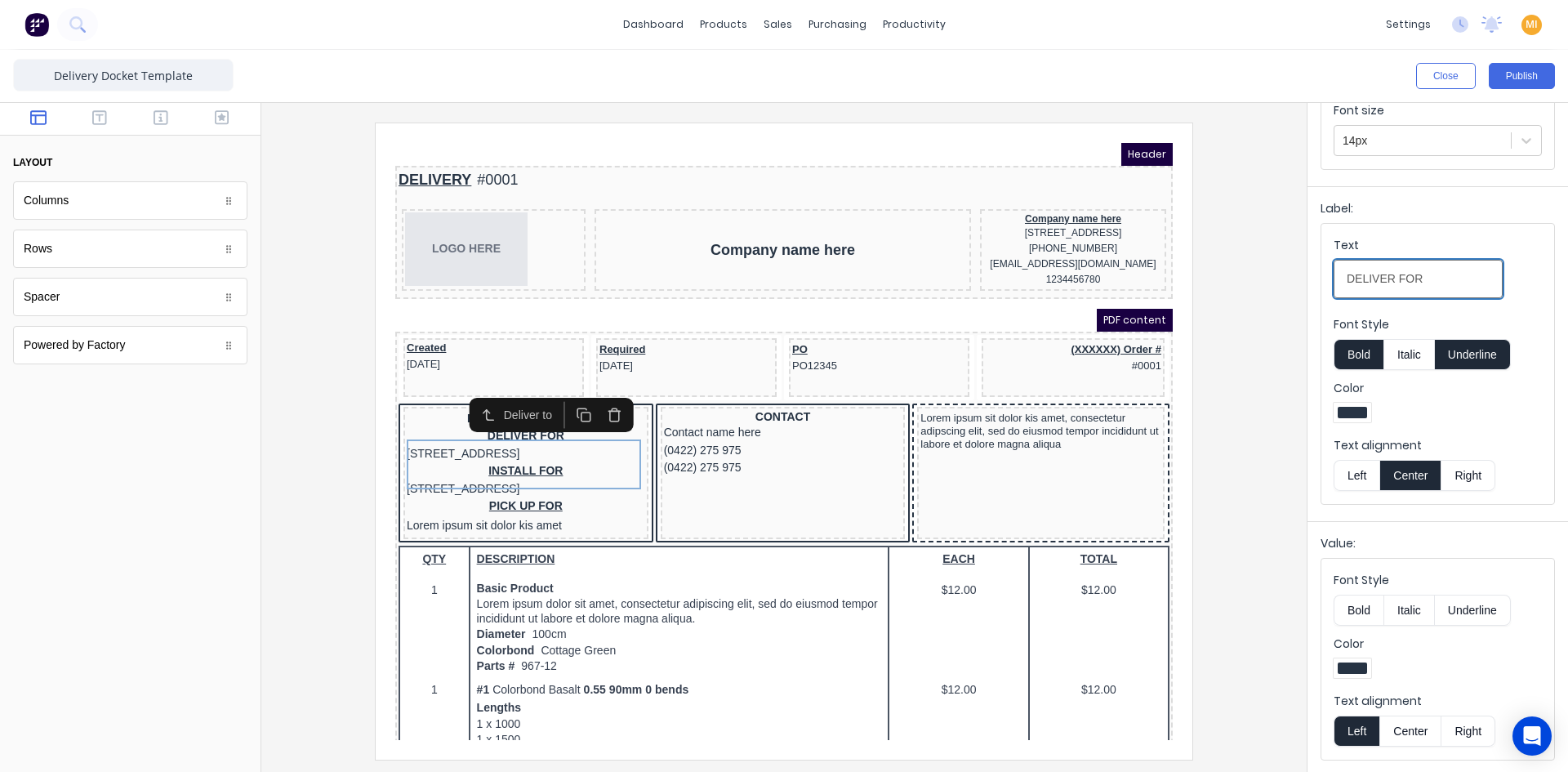
drag, startPoint x: 1345, startPoint y: 275, endPoint x: 1315, endPoint y: 275, distance: 30.0
click at [1315, 275] on div "Label: Text DELIVER FOR Font Style Bold Italic Underline Color Text alignment L…" at bounding box center [1437, 350] width 260 height 328
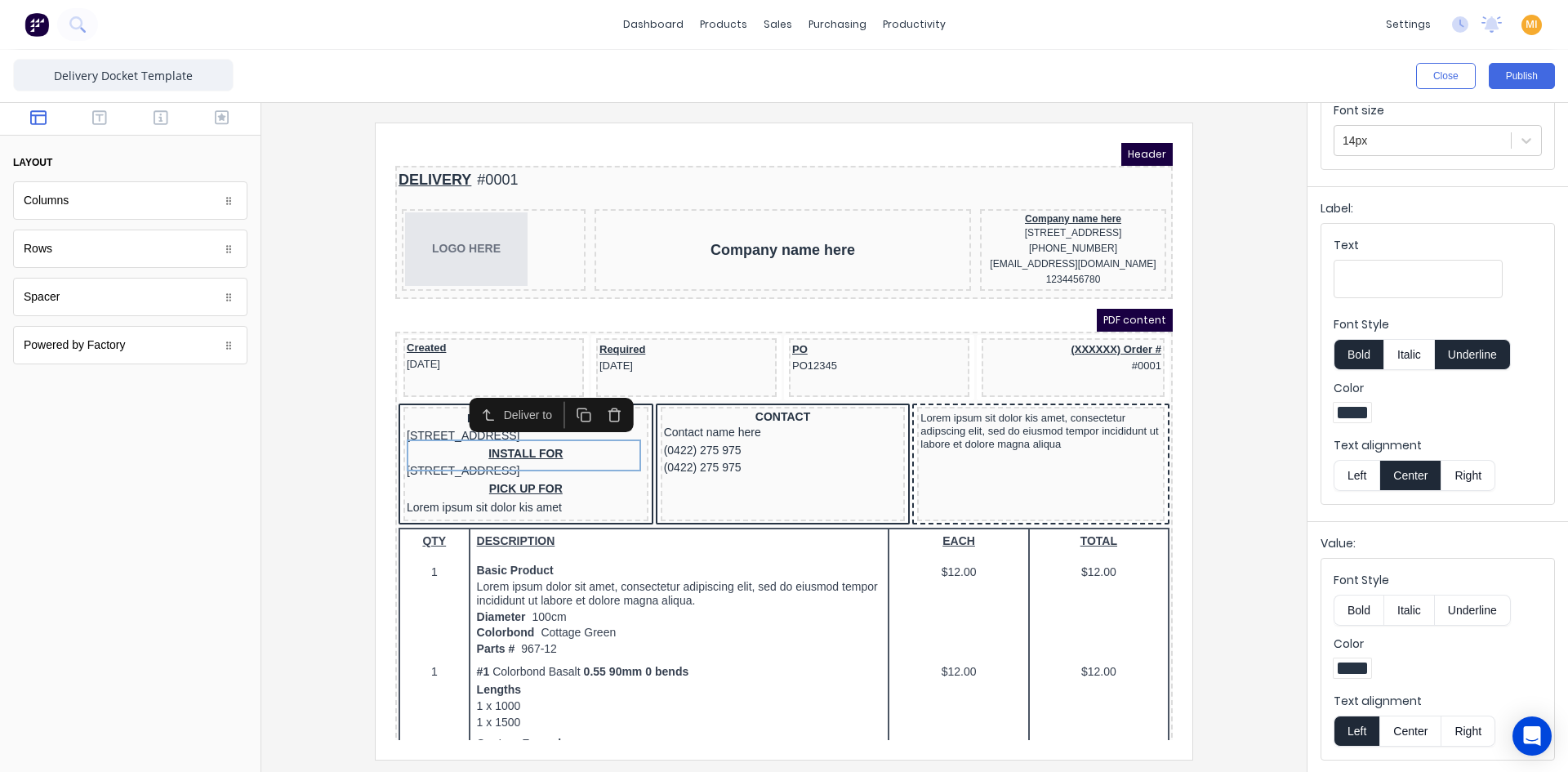
click at [366, 447] on div at bounding box center [784, 440] width 1019 height 636
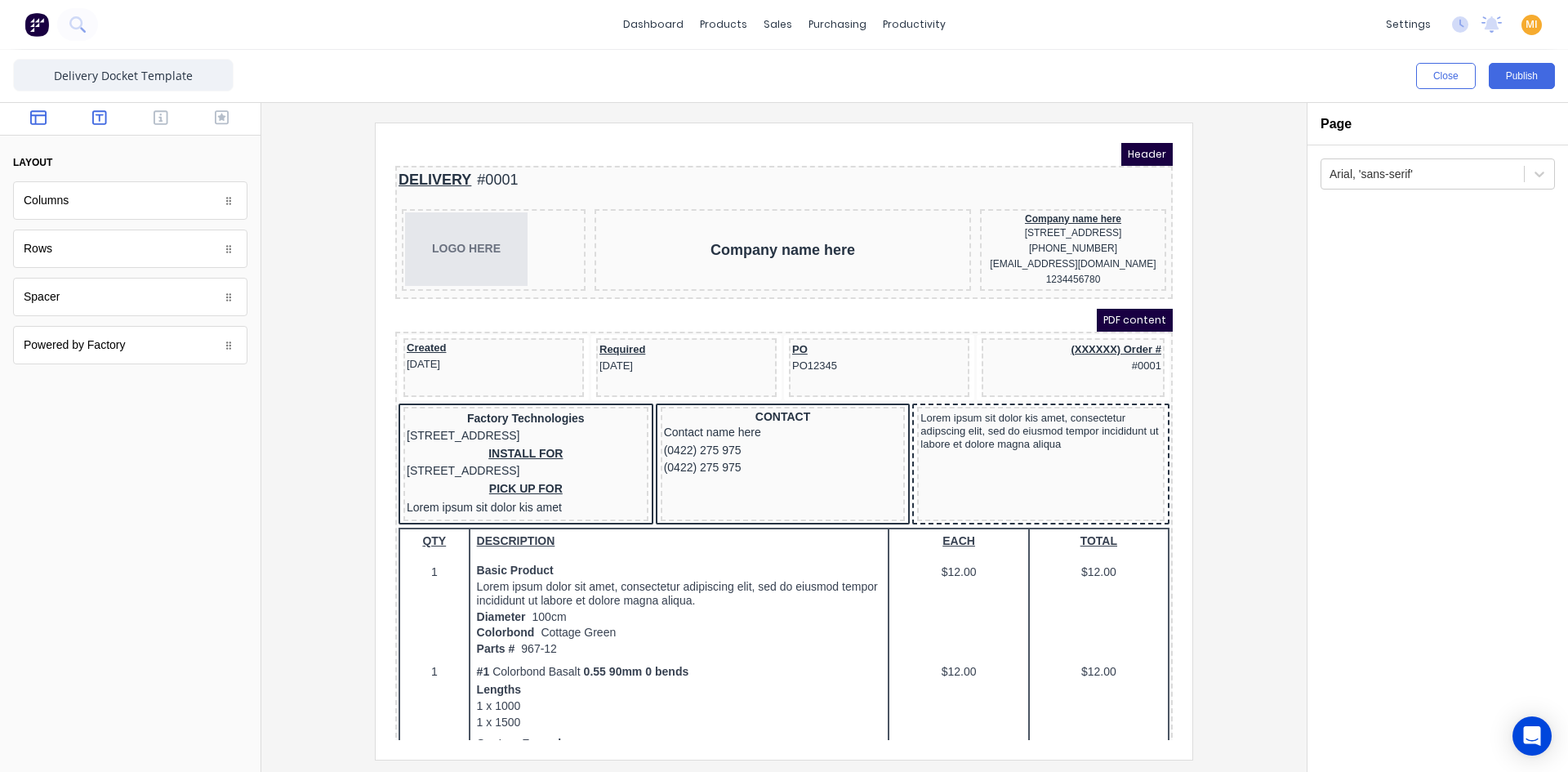
click at [102, 117] on icon "button" at bounding box center [100, 118] width 14 height 16
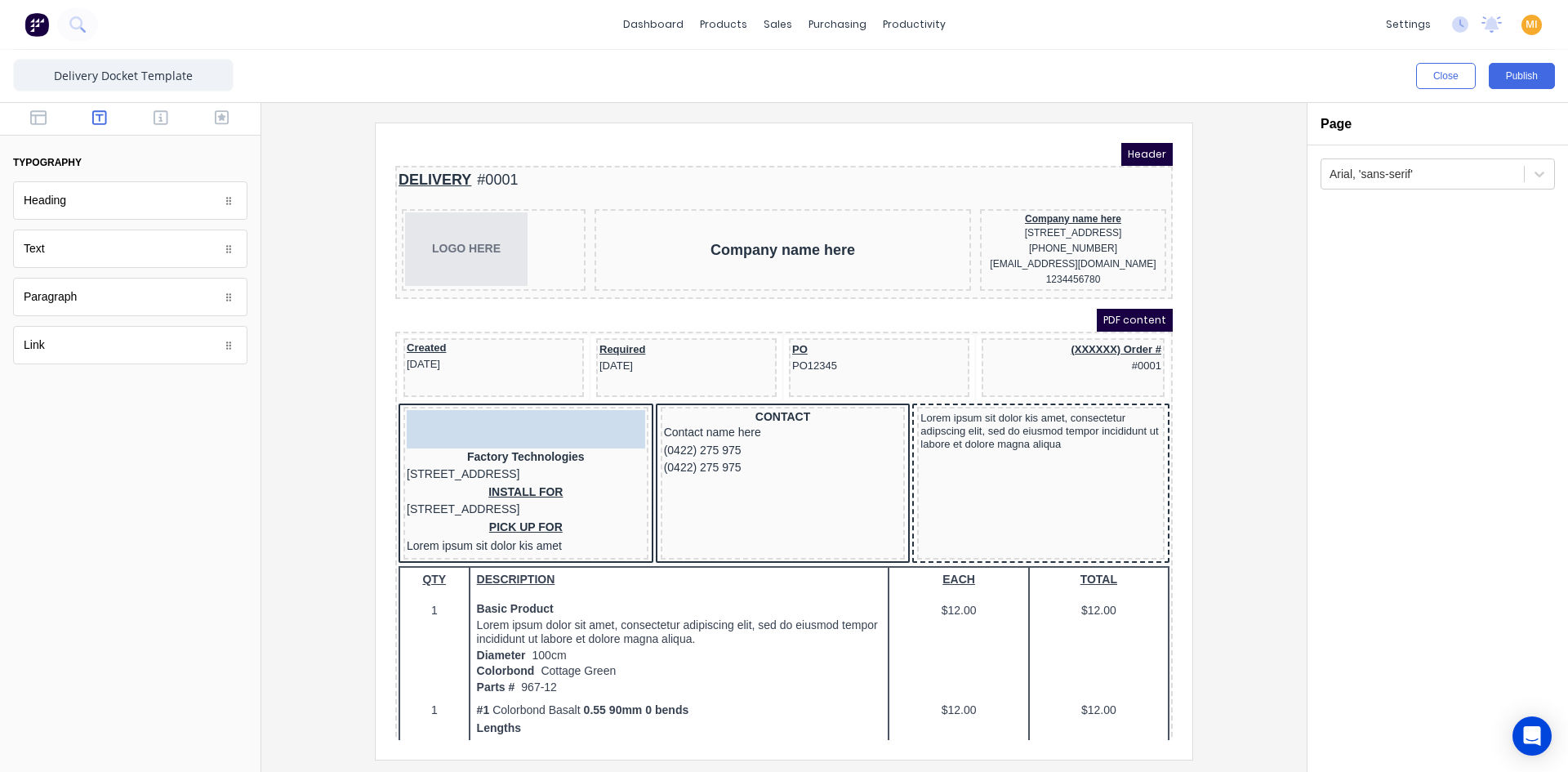
drag, startPoint x: 50, startPoint y: 257, endPoint x: 443, endPoint y: 426, distance: 427.8
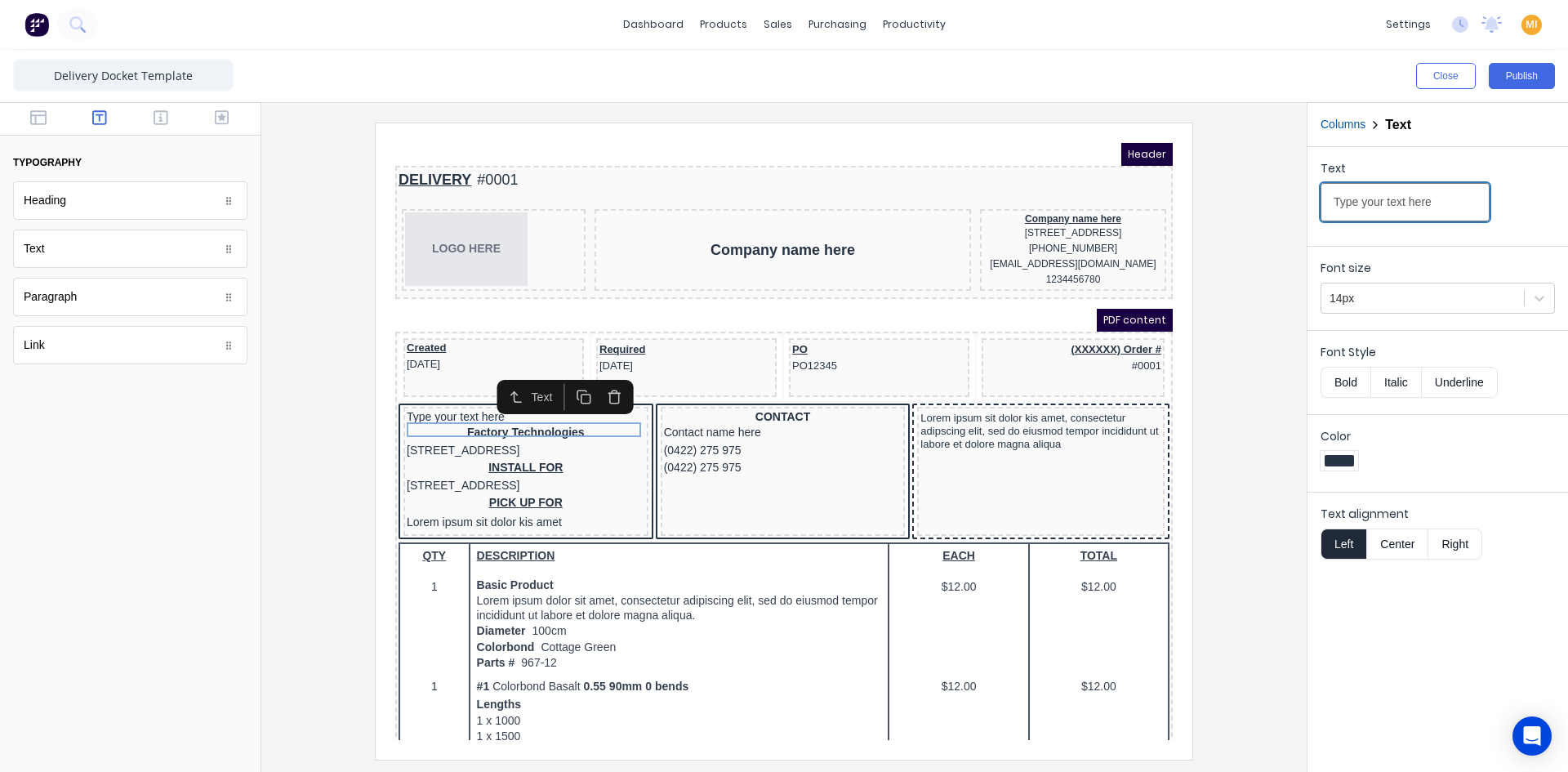
drag, startPoint x: 1425, startPoint y: 201, endPoint x: 1178, endPoint y: 201, distance: 247.0
click at [1178, 201] on div "Close Publish Components typography Heading Heading Text Text Paragraph Paragra…" at bounding box center [784, 411] width 1568 height 722
type input "DELIVER FOR"
click at [1463, 382] on button "Underline" at bounding box center [1459, 382] width 76 height 31
click at [1351, 389] on button "Bold" at bounding box center [1345, 382] width 50 height 31
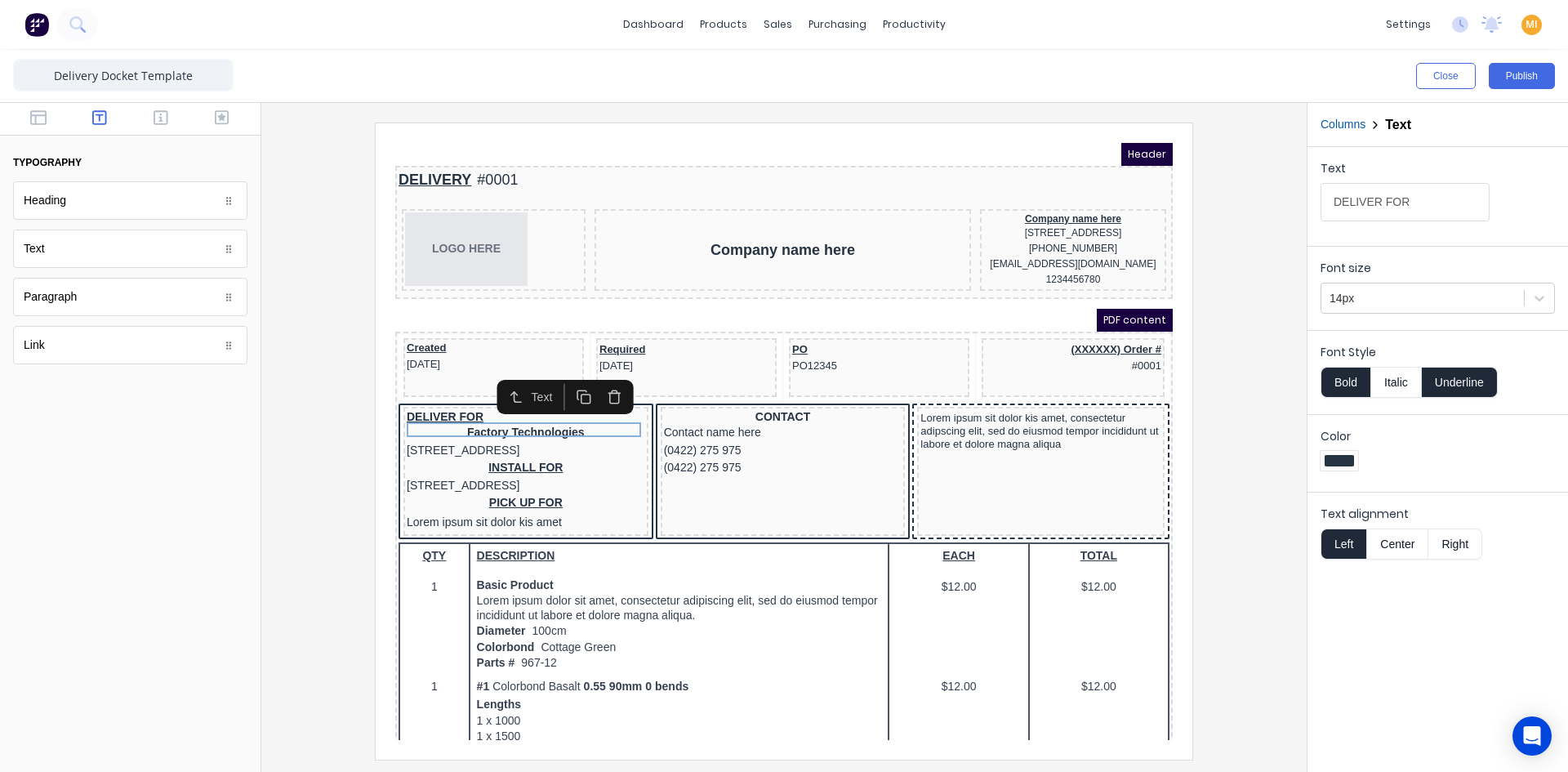
click at [1386, 548] on button "Center" at bounding box center [1397, 544] width 62 height 31
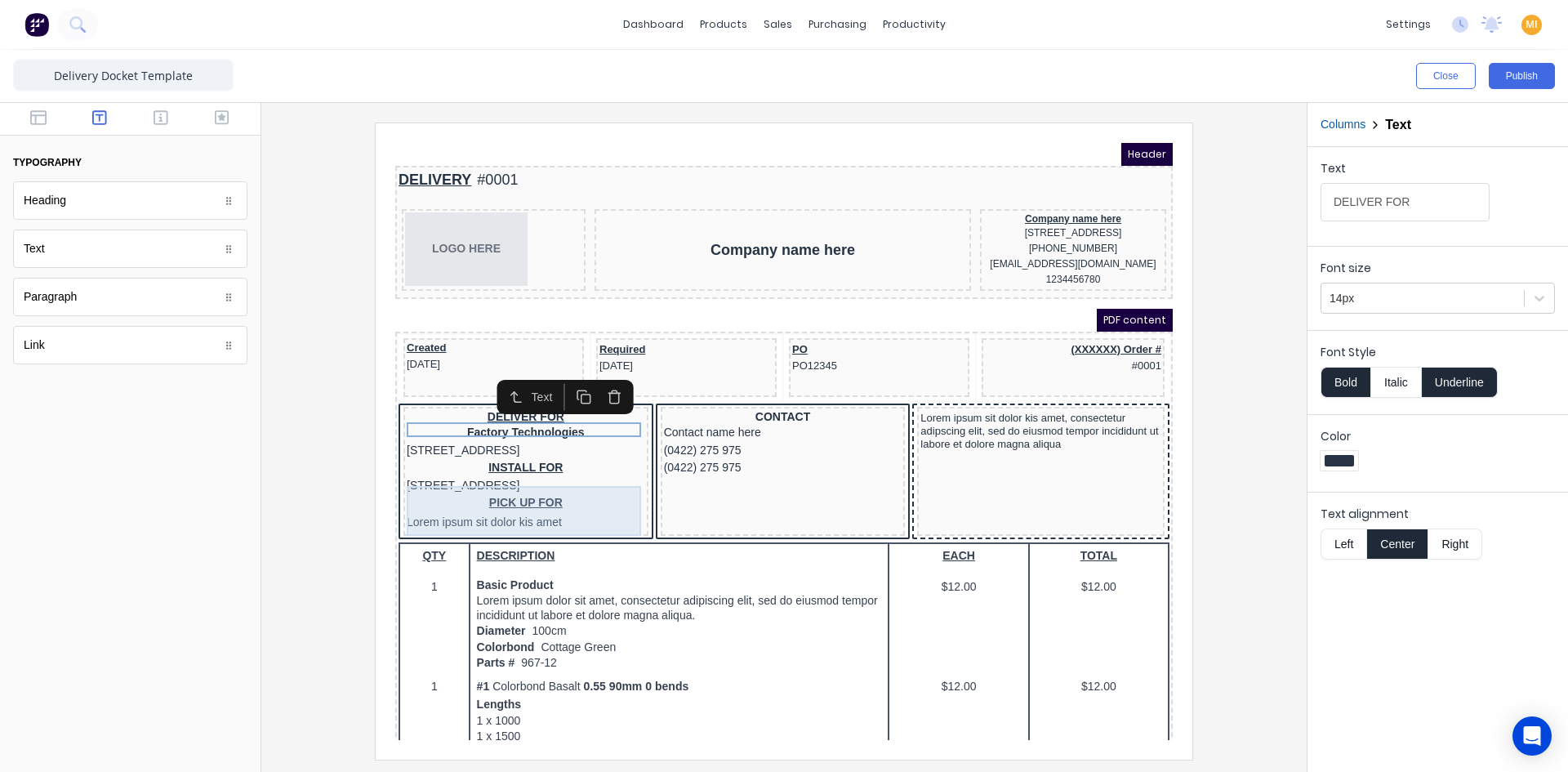
click at [450, 475] on div "INSTALL FOR 234 Beach Road Gold Coast, Queensland, Australia" at bounding box center [506, 456] width 239 height 35
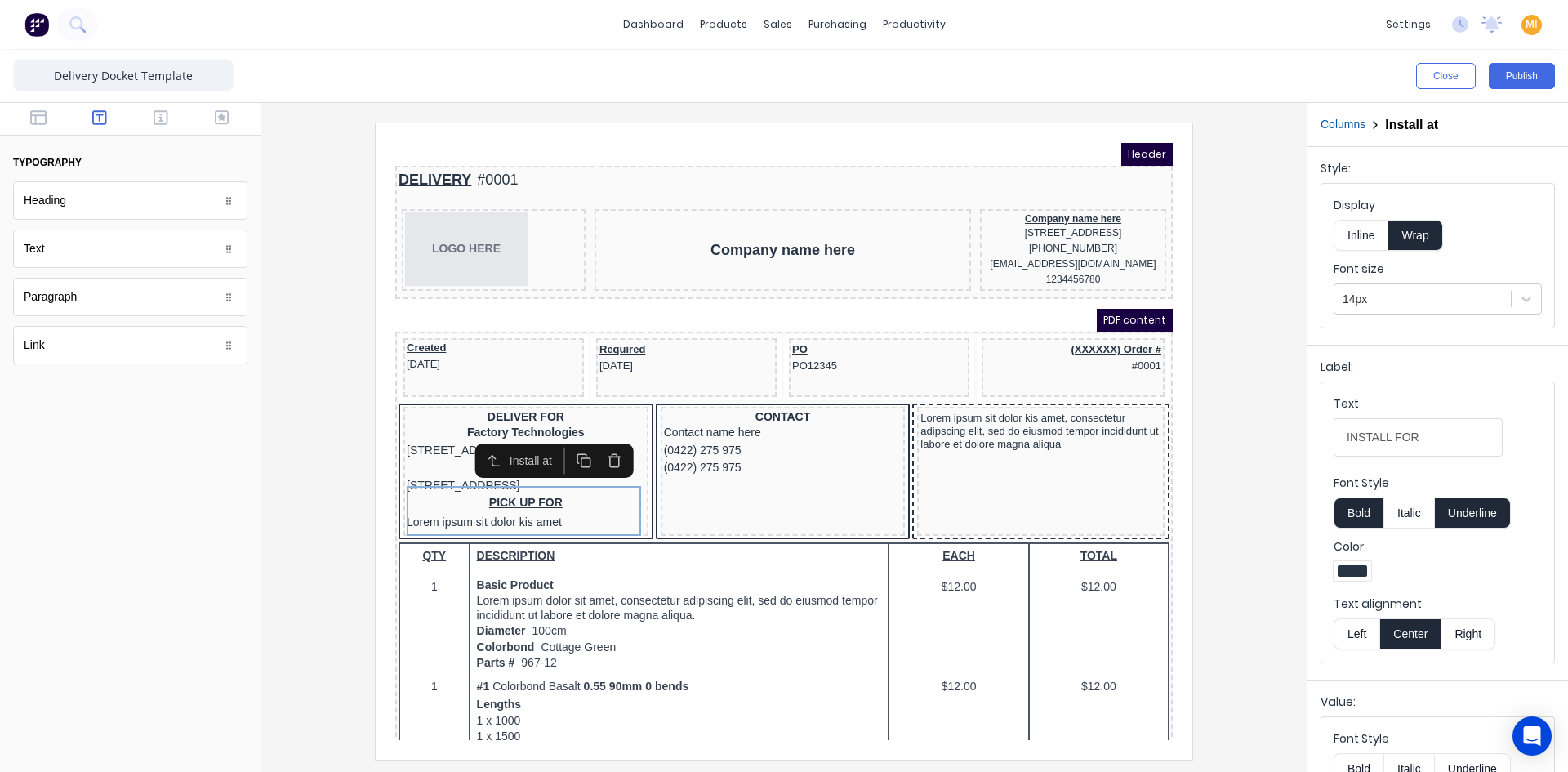
click at [593, 442] on icon "button" at bounding box center [594, 441] width 15 height 15
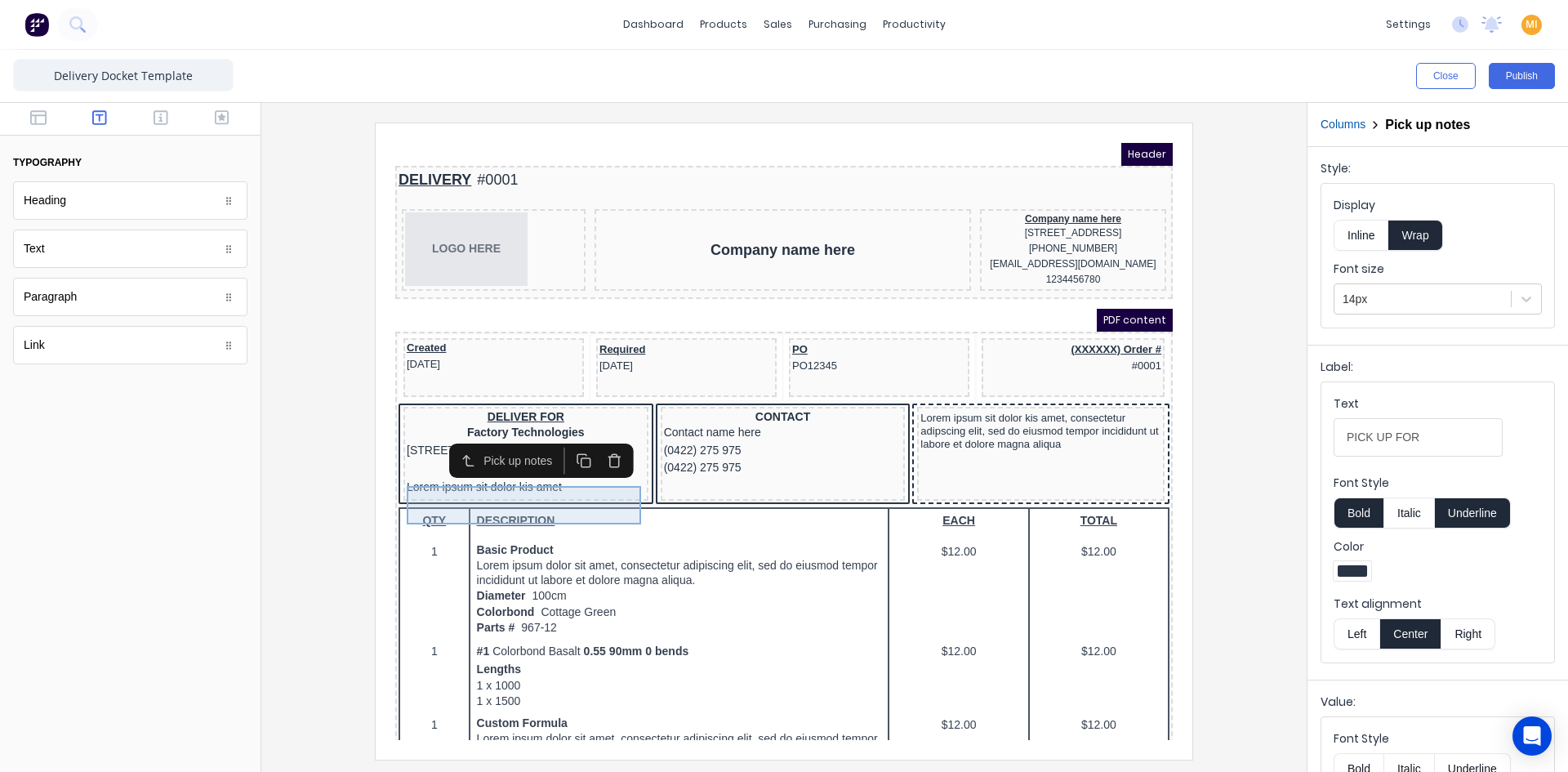
click at [552, 478] on div "PICK UP FOR Lorem ipsum sit dolor kis amet" at bounding box center [506, 458] width 239 height 38
click at [599, 441] on icon "button" at bounding box center [595, 441] width 9 height 10
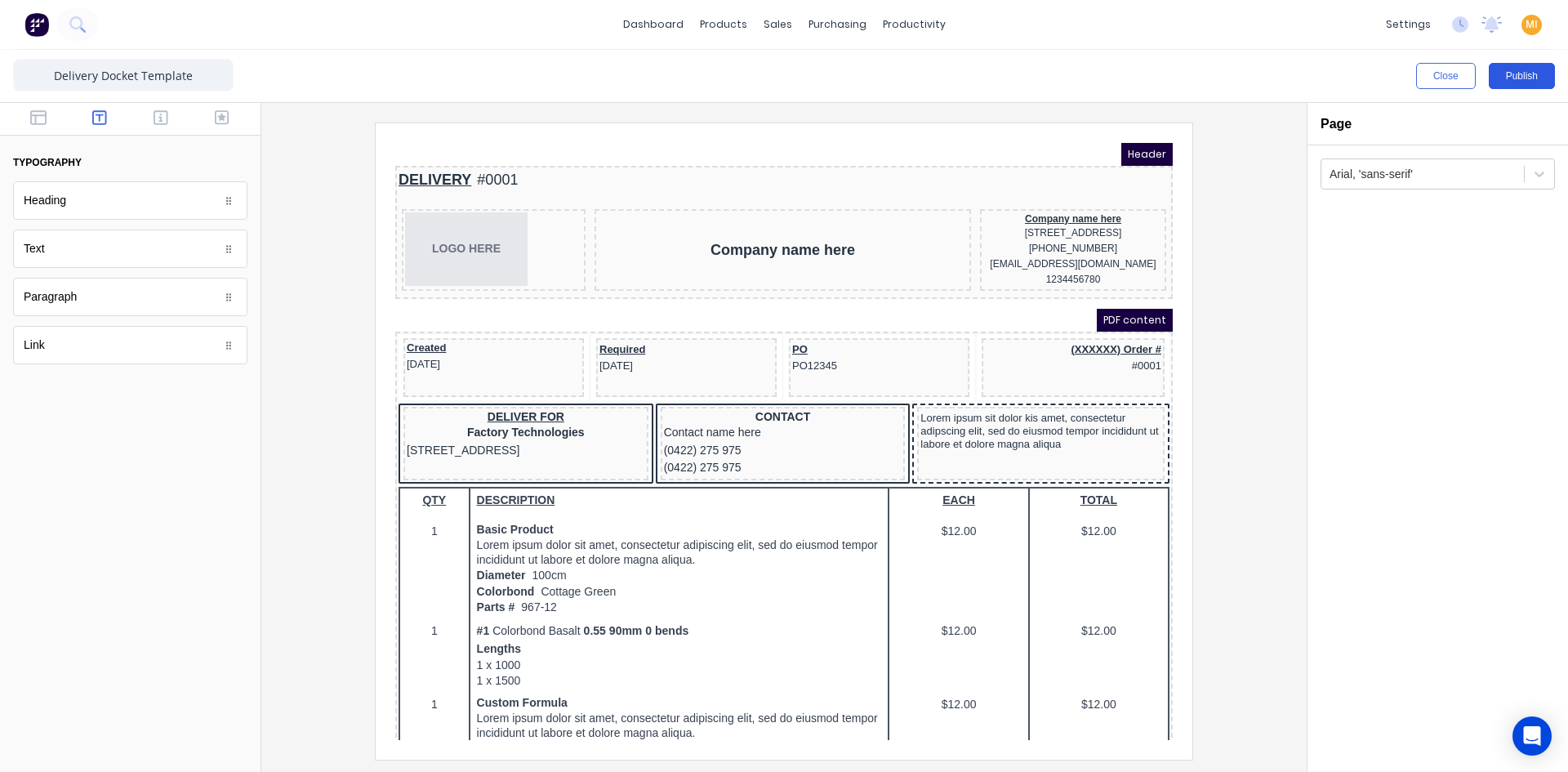
click at [1512, 81] on button "Publish" at bounding box center [1522, 76] width 66 height 26
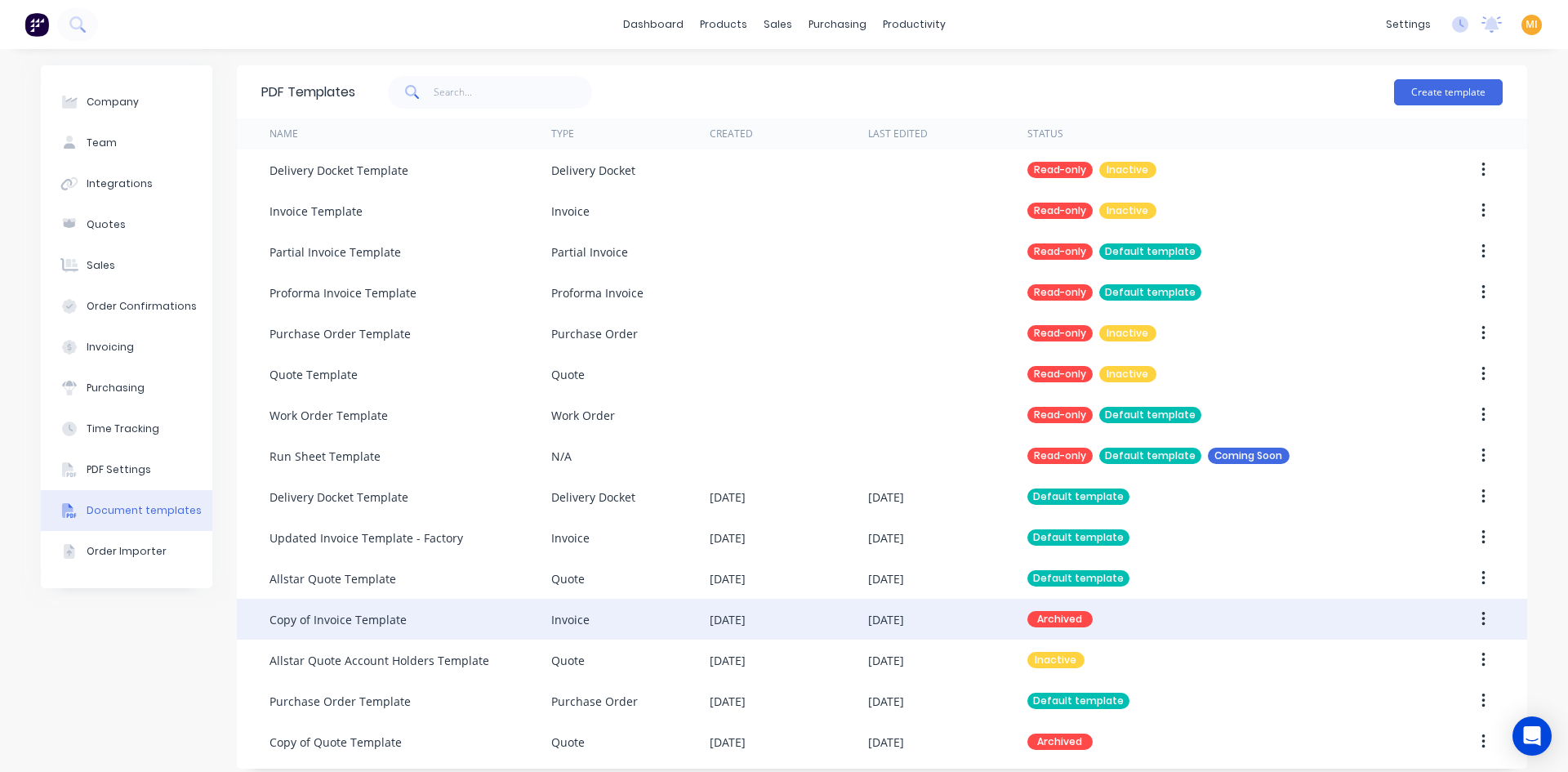
click at [1484, 616] on button "button" at bounding box center [1482, 619] width 38 height 29
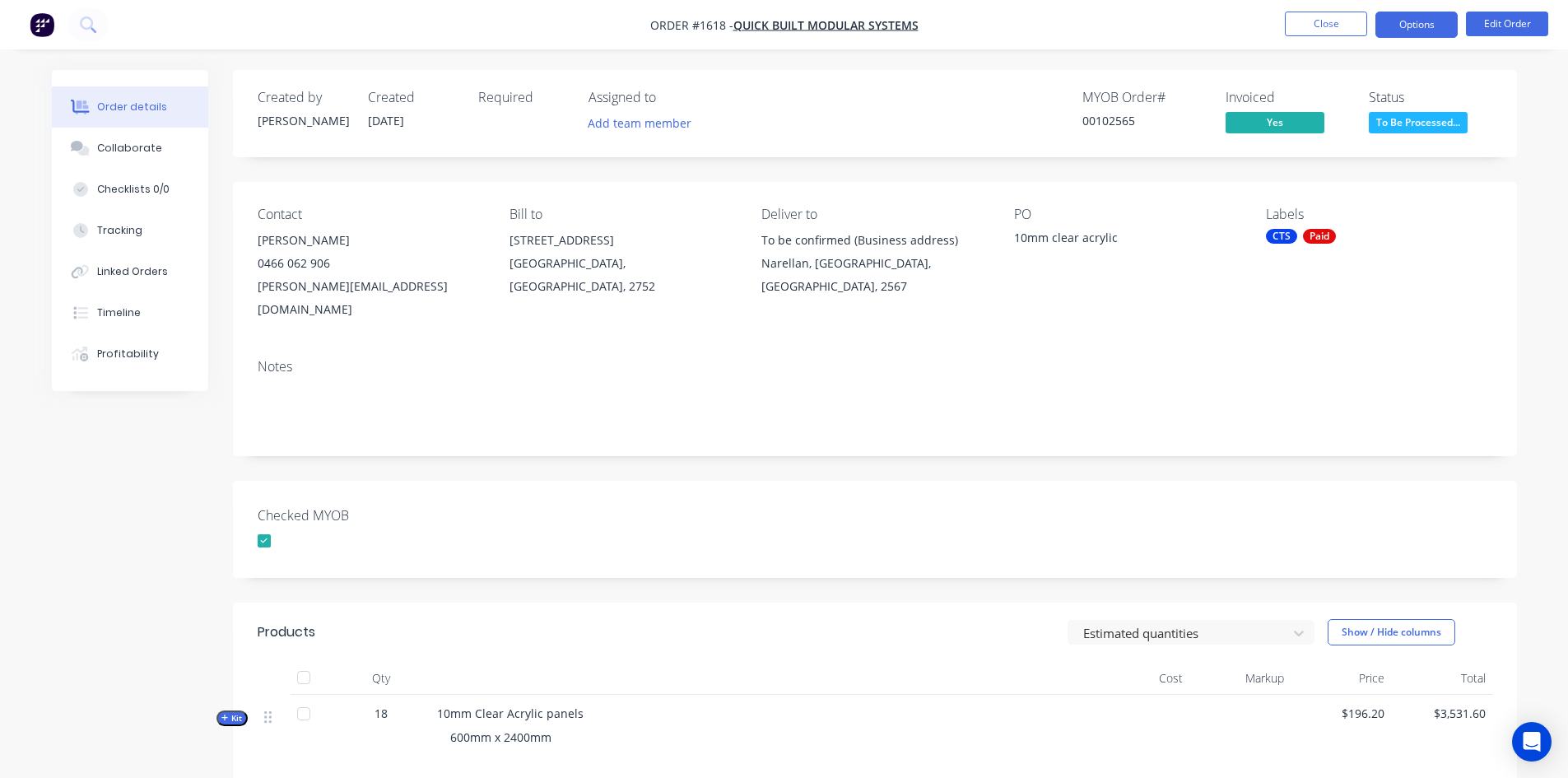
click at [1419, 22] on button "Options" at bounding box center [1417, 24] width 83 height 26
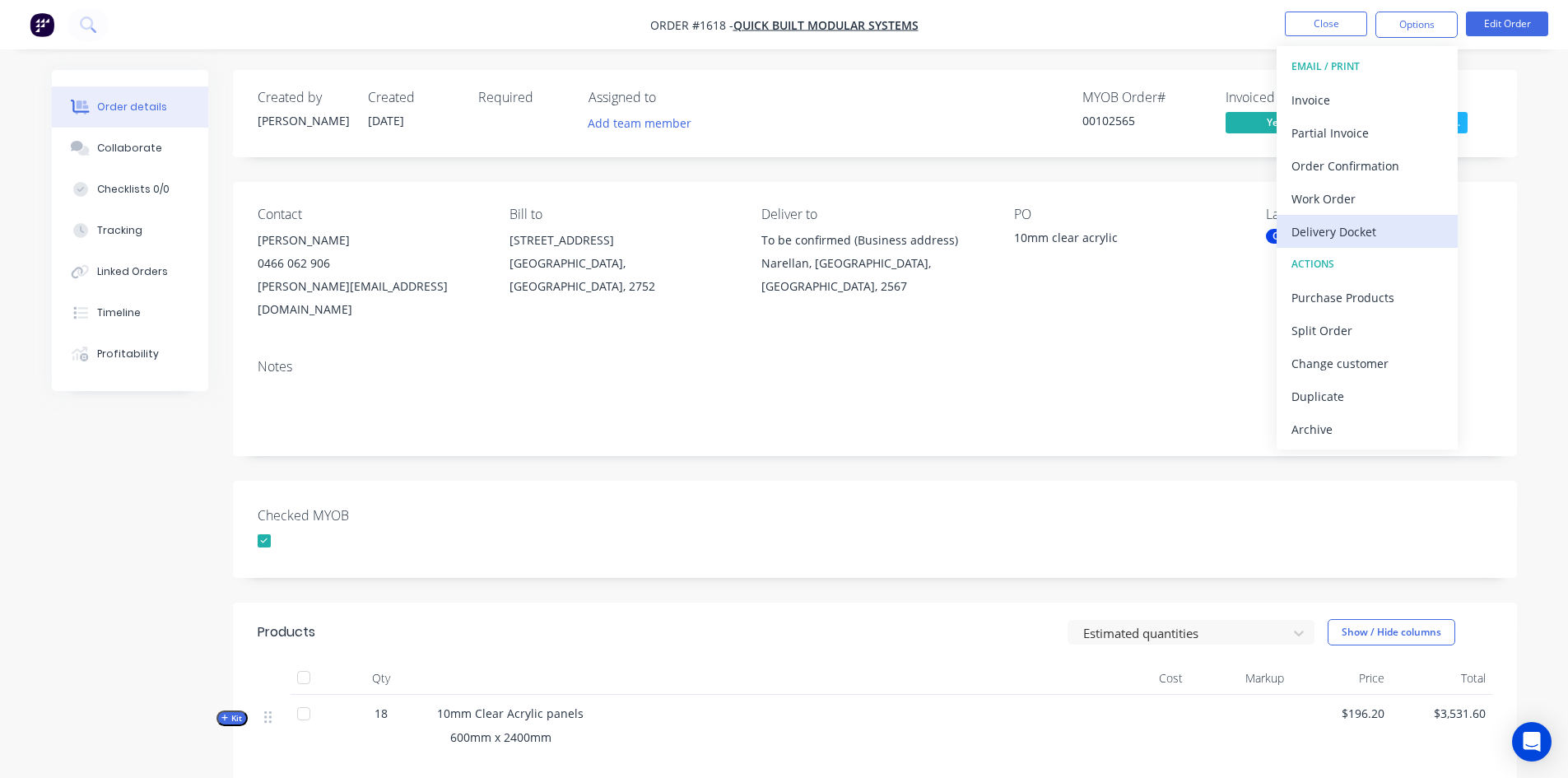
click at [1361, 217] on button "Delivery Docket" at bounding box center [1368, 231] width 181 height 33
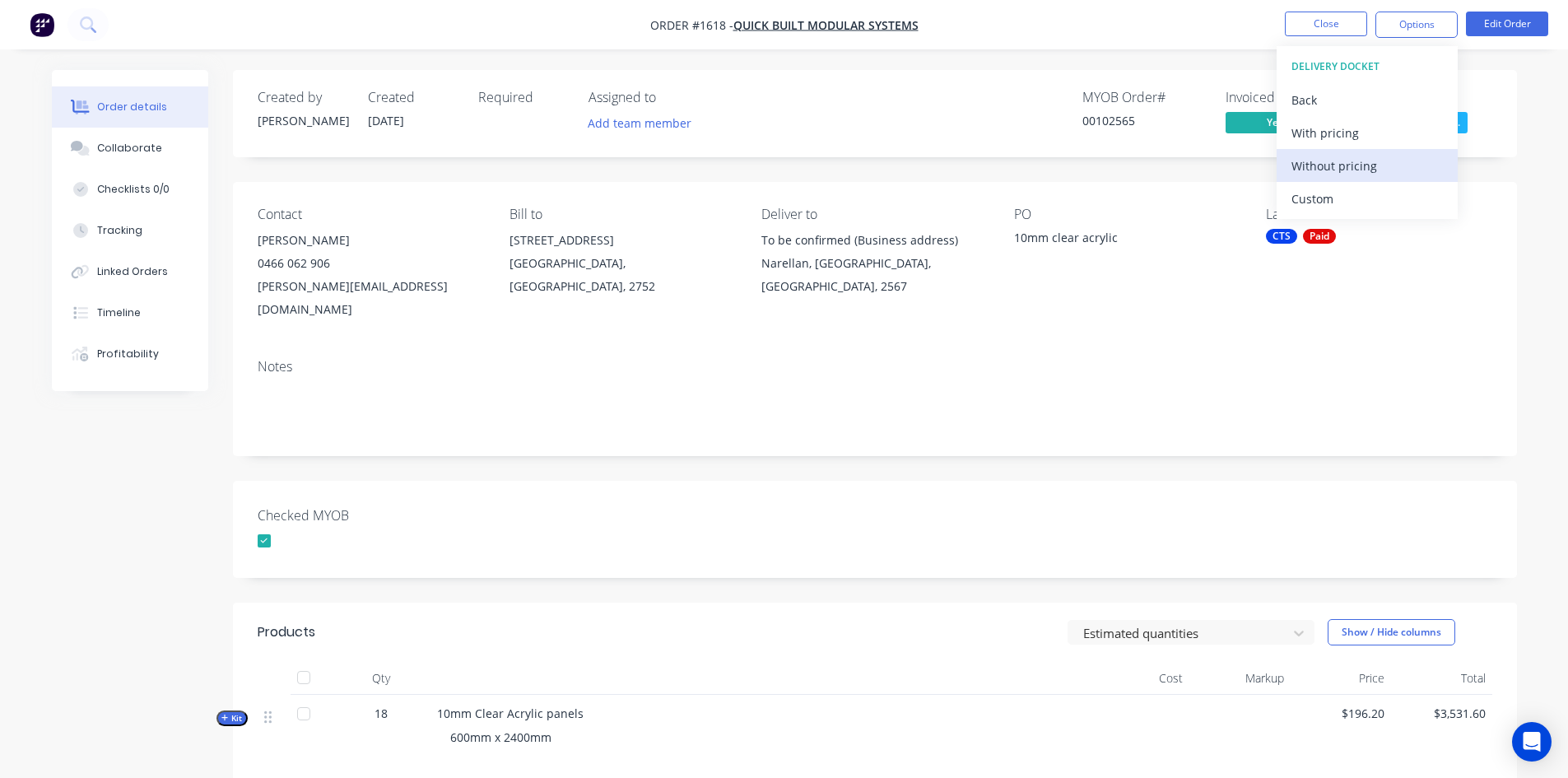
click at [1355, 165] on div "Without pricing" at bounding box center [1367, 165] width 152 height 24
